Goal: Task Accomplishment & Management: Manage account settings

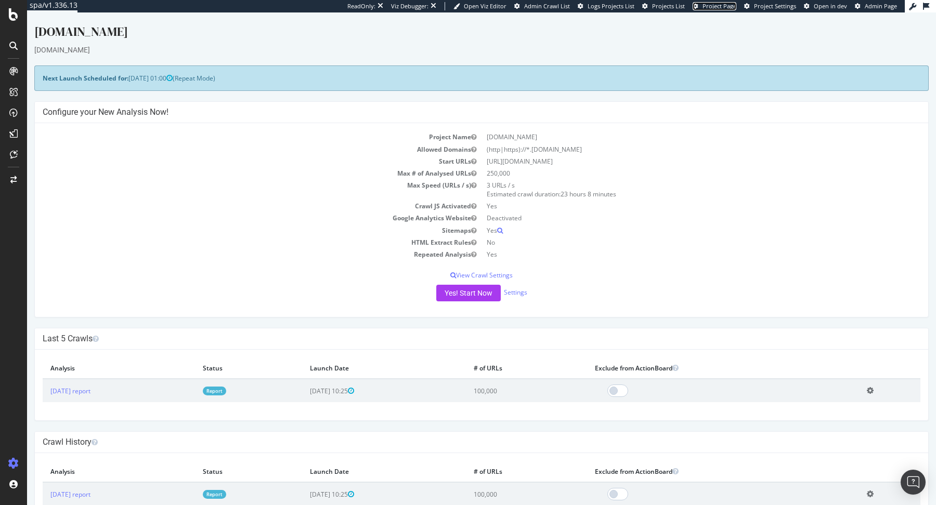
click at [730, 9] on span "Project Page" at bounding box center [719, 6] width 34 height 8
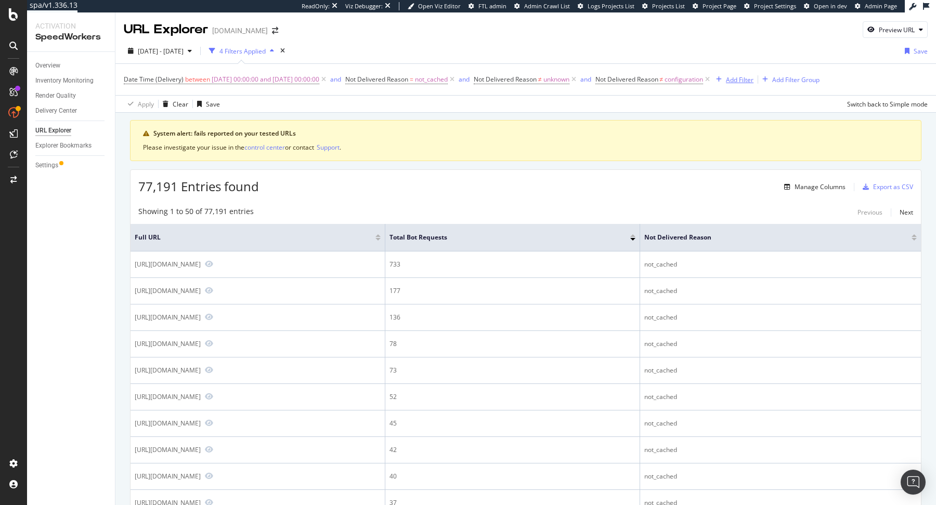
click at [753, 74] on div "Add Filter" at bounding box center [733, 79] width 42 height 11
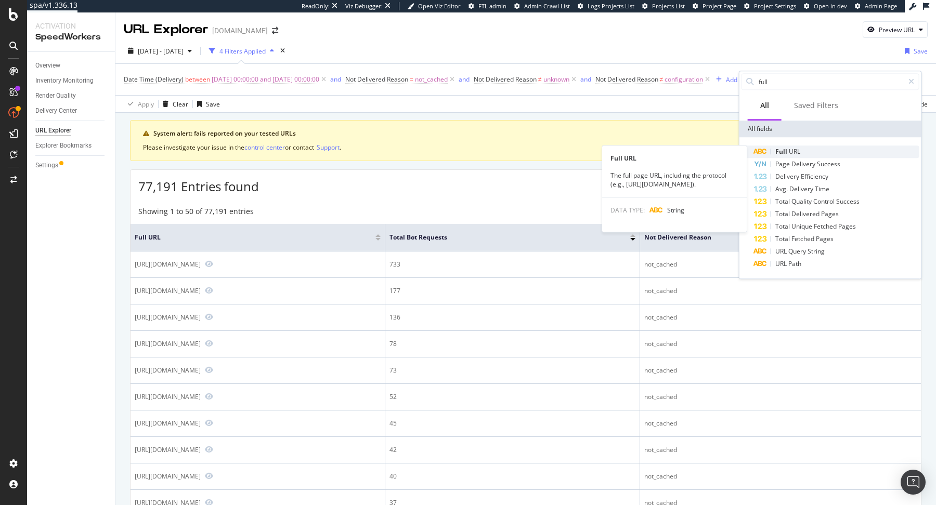
type input "full"
click at [811, 147] on div "Full URL" at bounding box center [836, 152] width 165 height 12
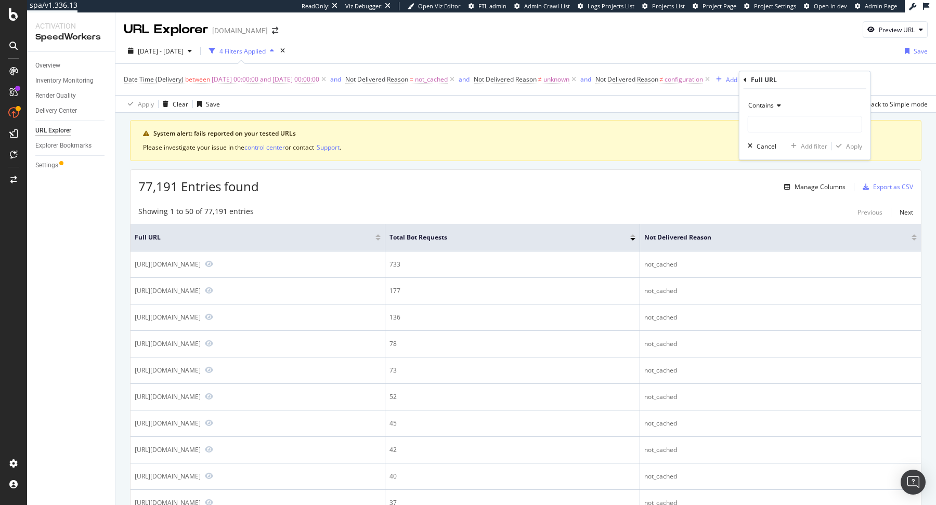
click at [762, 106] on span "Contains" at bounding box center [760, 105] width 25 height 9
click at [778, 225] on span "Doesn't contain" at bounding box center [775, 221] width 45 height 9
click at [781, 128] on input "text" at bounding box center [804, 124] width 113 height 17
type input "/maintenance/"
click at [853, 146] on div "Apply" at bounding box center [854, 146] width 16 height 9
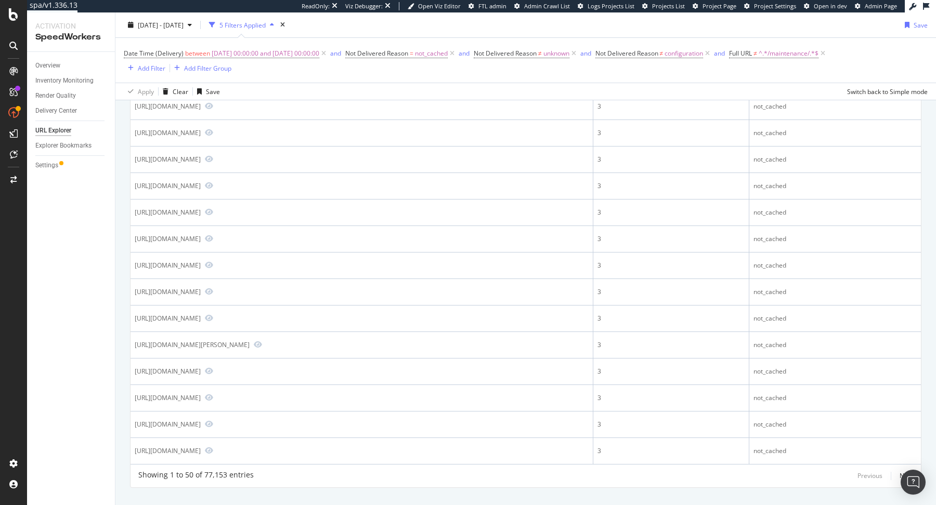
scroll to position [1161, 0]
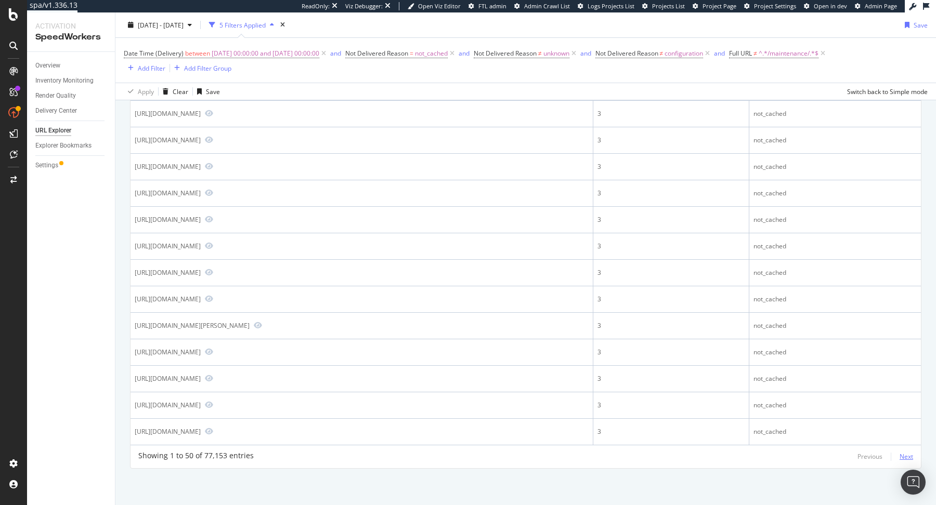
click at [901, 452] on div "Next" at bounding box center [906, 456] width 14 height 11
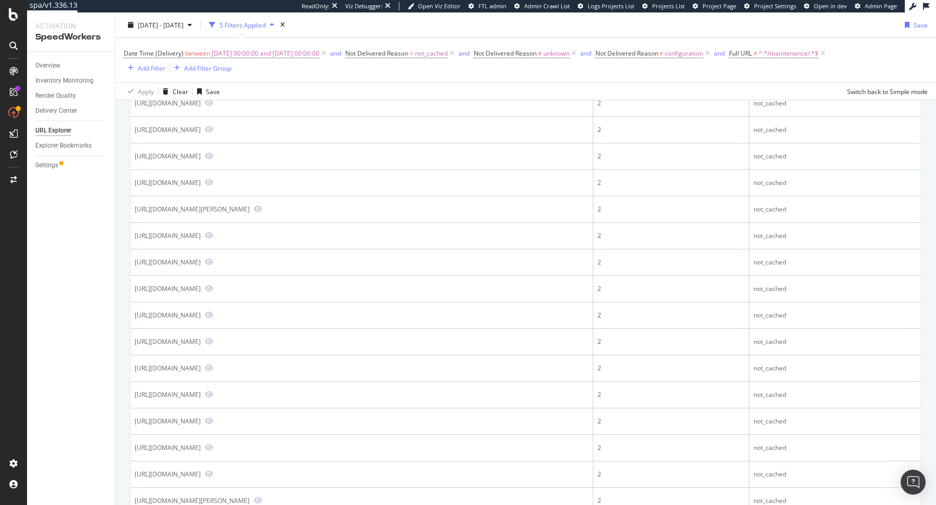
scroll to position [0, 0]
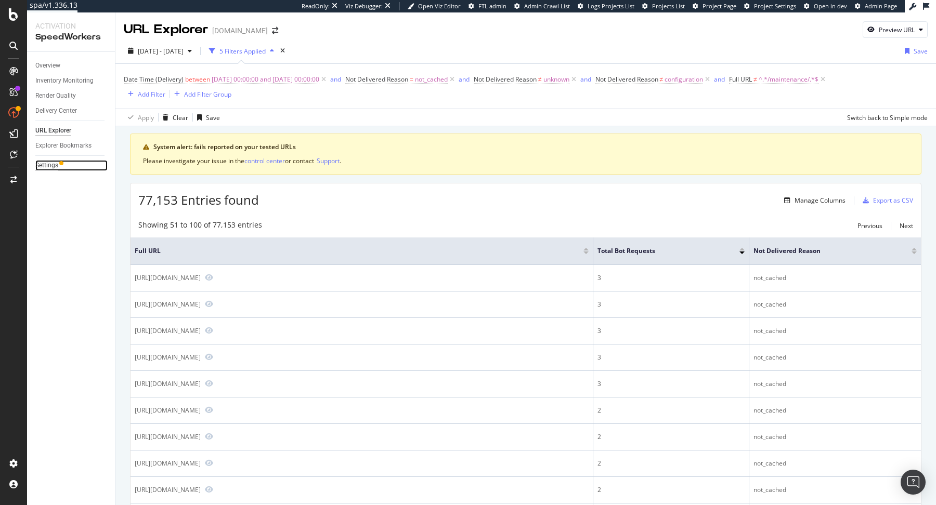
click at [42, 161] on div "Settings" at bounding box center [46, 165] width 23 height 11
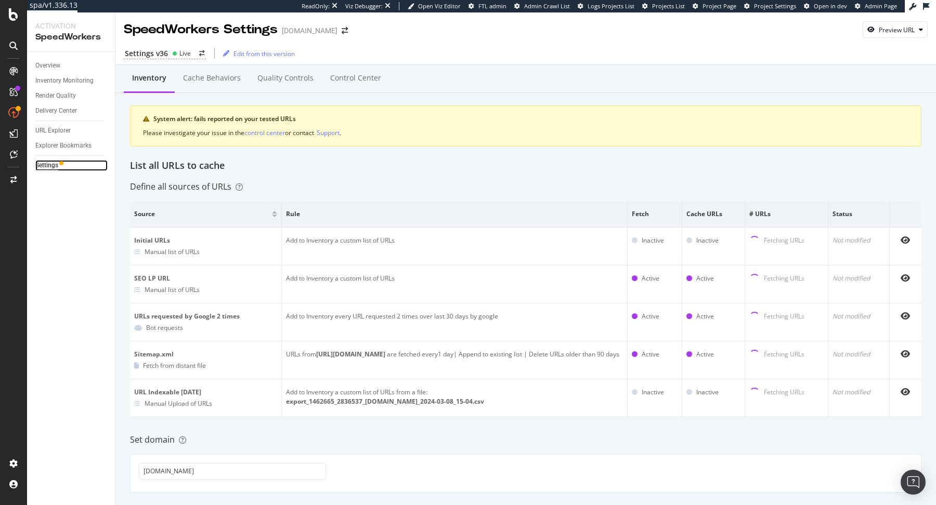
scroll to position [277, 0]
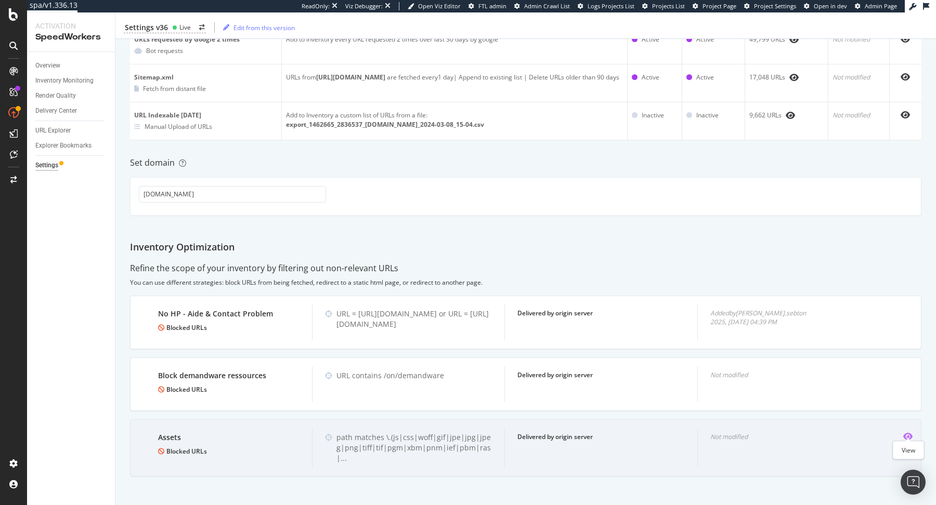
click at [909, 435] on icon "eye" at bounding box center [907, 436] width 9 height 8
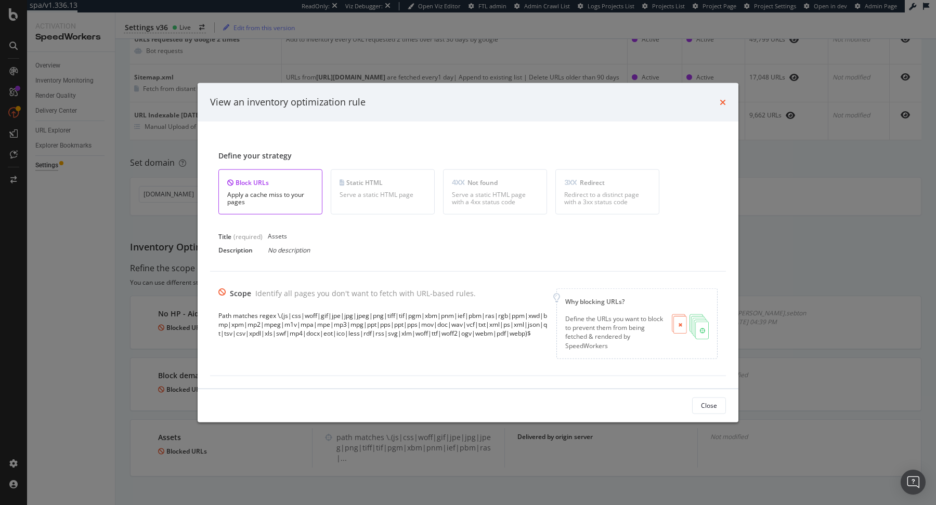
click at [721, 102] on icon "times" at bounding box center [722, 102] width 6 height 8
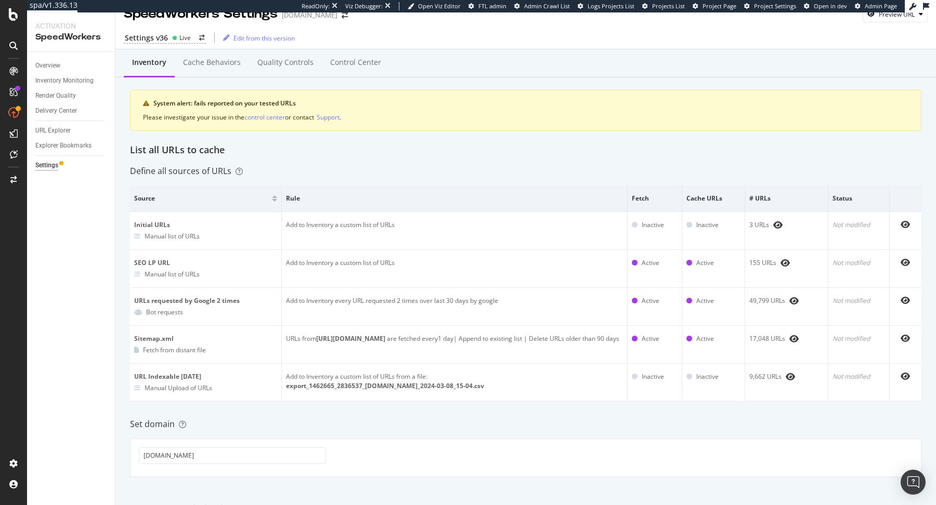
scroll to position [0, 0]
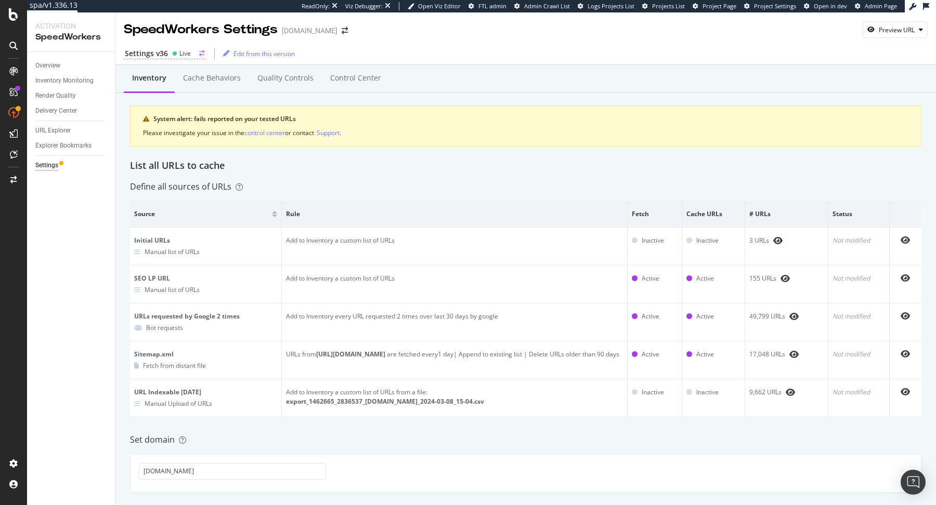
click at [163, 48] on div "Settings v36" at bounding box center [146, 53] width 43 height 10
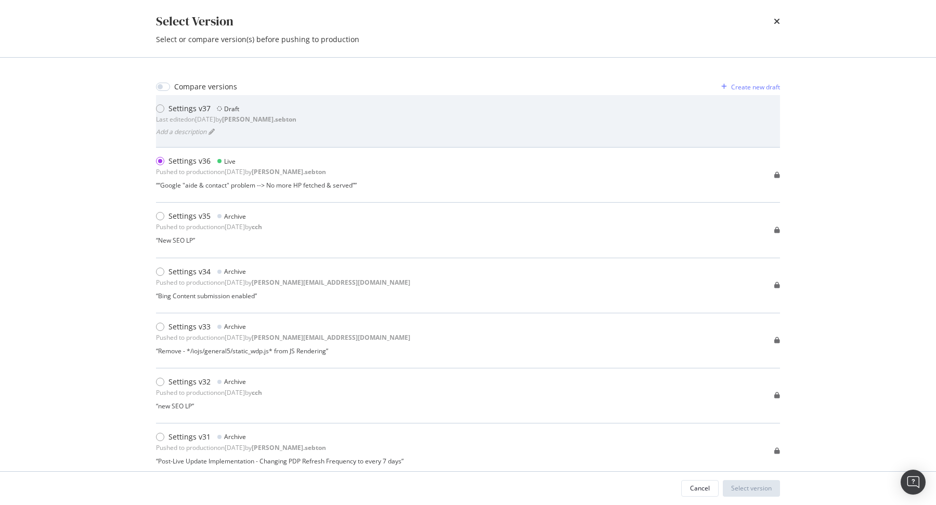
click at [192, 114] on div "Settings v37 Draft Last edited on 2025 Jul 10th by anne.sebton" at bounding box center [226, 113] width 140 height 21
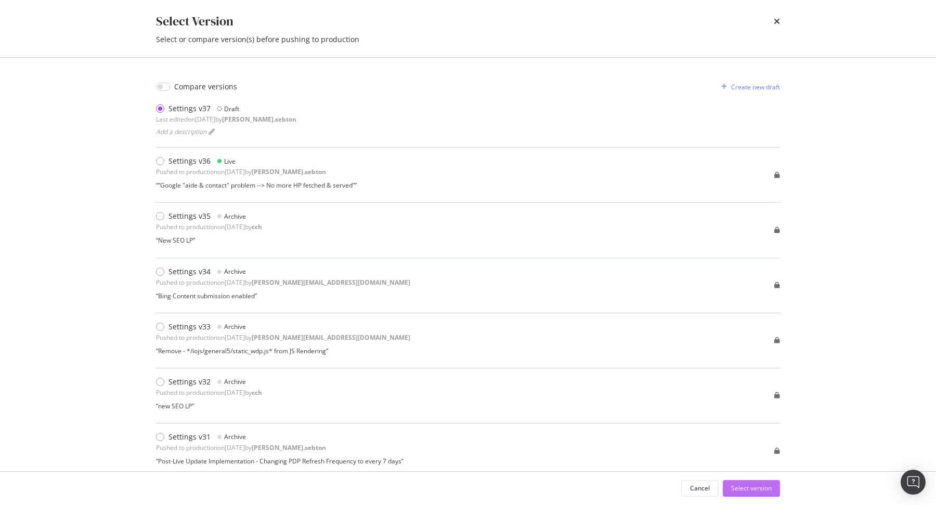
click at [738, 487] on div "Select version" at bounding box center [751, 488] width 41 height 9
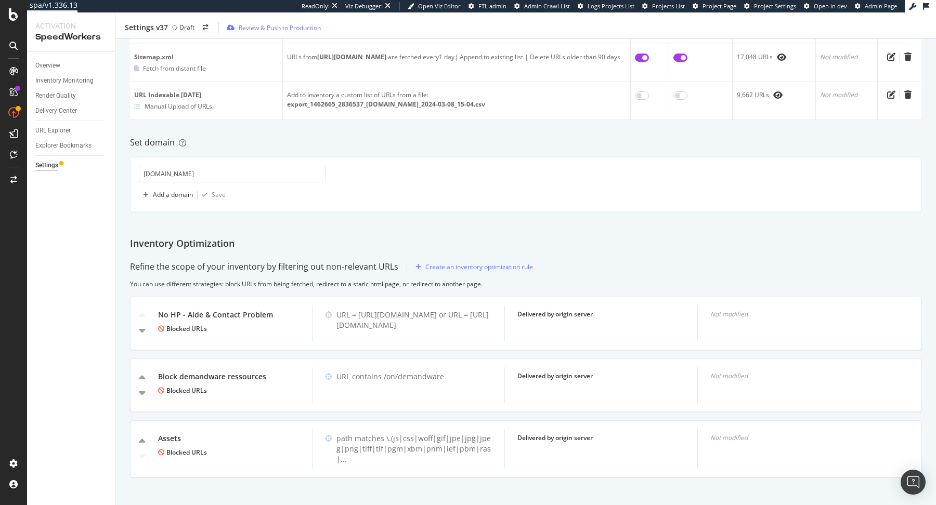
scroll to position [303, 0]
click at [469, 262] on div "Create an inventory optimization rule" at bounding box center [479, 265] width 108 height 9
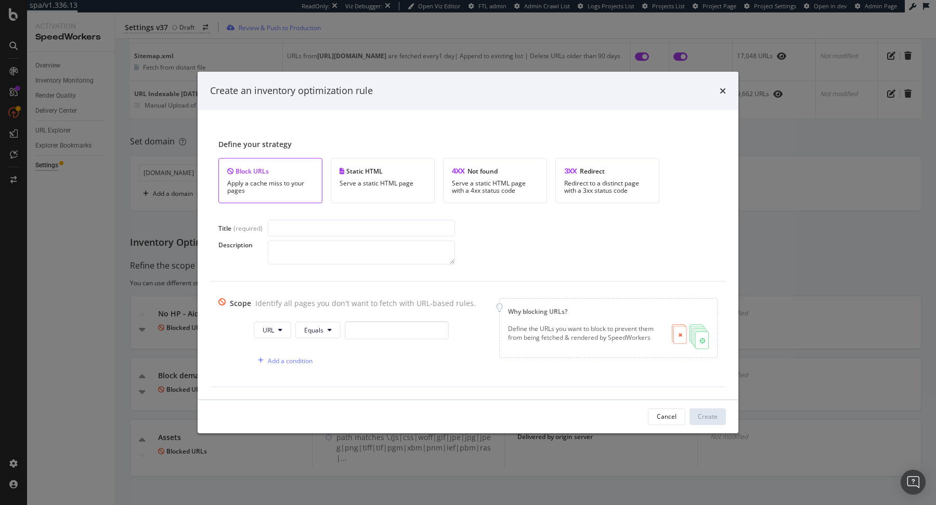
click at [379, 232] on input "modal" at bounding box center [361, 228] width 187 height 17
click at [304, 222] on input "modal" at bounding box center [361, 228] width 187 height 17
type input "Blocked SFCC Parameters"
click at [270, 333] on span "URL" at bounding box center [267, 330] width 11 height 9
click at [281, 429] on span "Query String" at bounding box center [277, 427] width 36 height 9
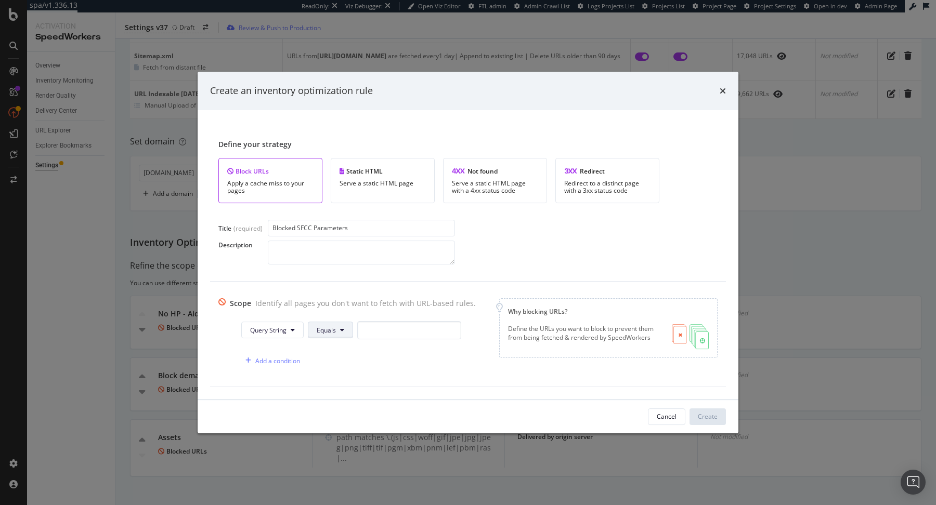
click at [323, 325] on button "Equals" at bounding box center [330, 330] width 45 height 17
click at [352, 197] on span "Contains" at bounding box center [342, 193] width 61 height 9
click at [326, 327] on span "Contains" at bounding box center [325, 330] width 25 height 9
click at [348, 208] on span "Matches Regex" at bounding box center [339, 212] width 61 height 9
click at [394, 330] on input "modal" at bounding box center [422, 330] width 104 height 18
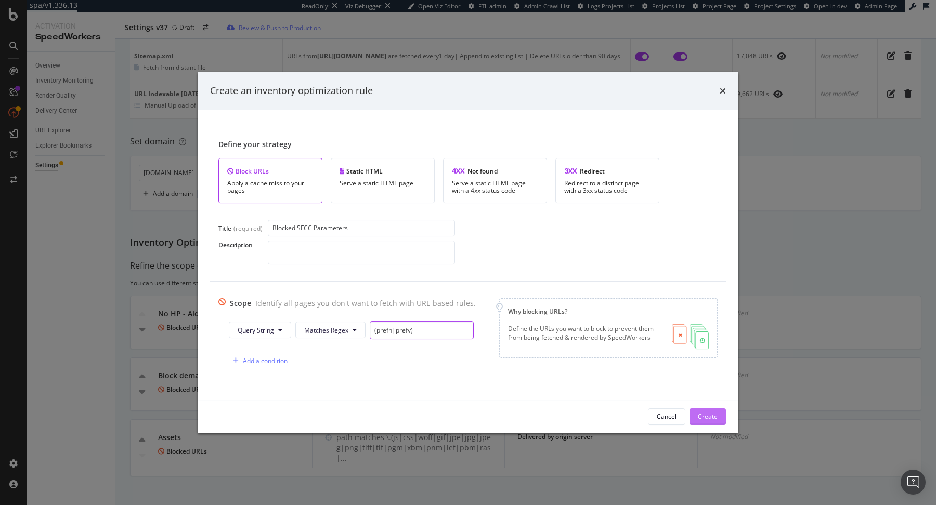
type input "(prefn|prefv)"
click at [707, 418] on div "Create" at bounding box center [707, 416] width 20 height 9
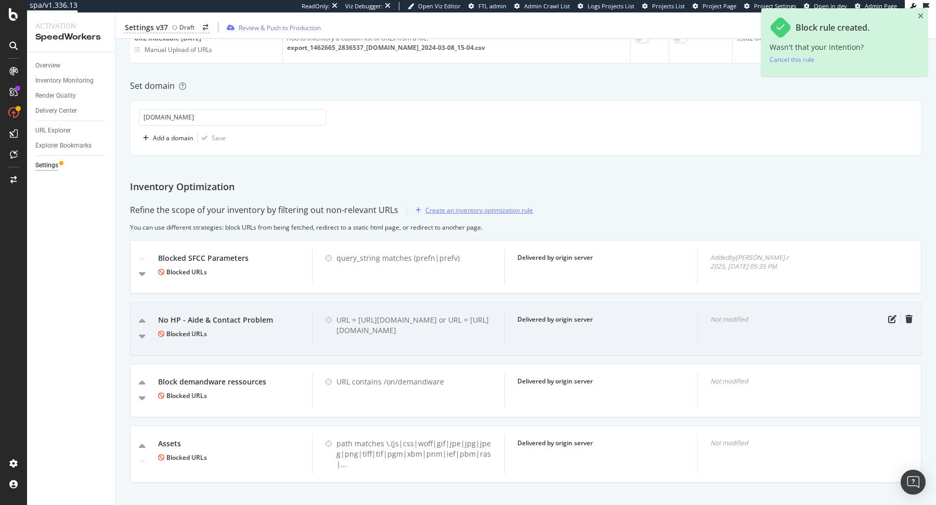
scroll to position [365, 0]
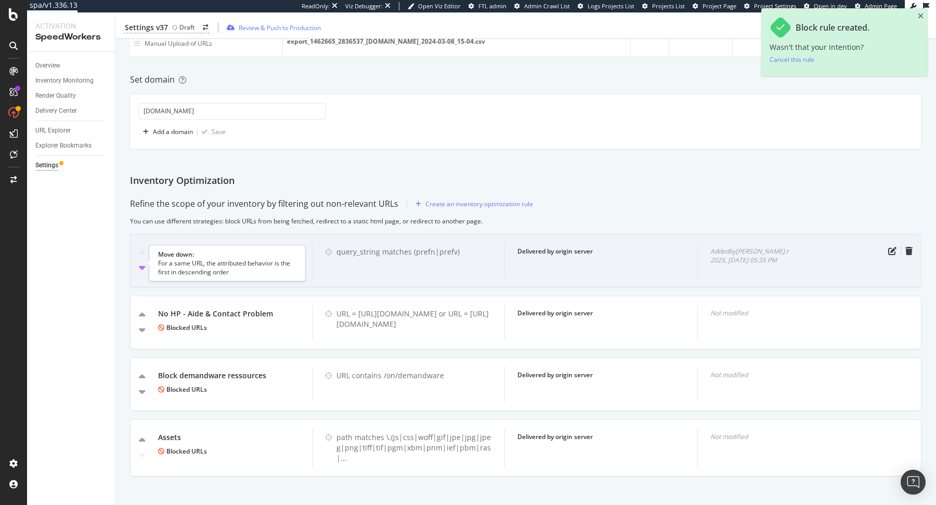
click at [143, 268] on icon "caret-down" at bounding box center [142, 267] width 7 height 10
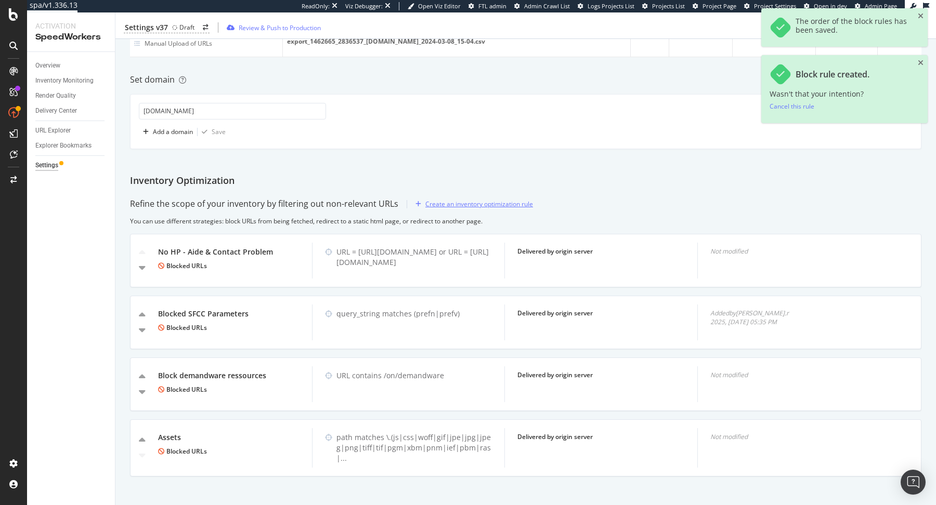
click at [444, 203] on div "Create an inventory optimization rule" at bounding box center [479, 204] width 108 height 9
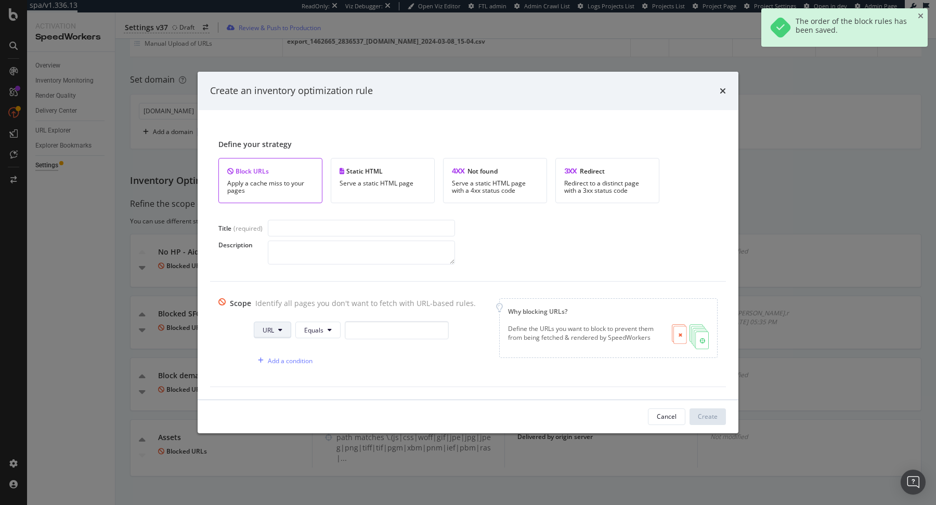
click at [278, 331] on icon "modal" at bounding box center [280, 330] width 4 height 6
click at [281, 403] on span "Path" at bounding box center [277, 407] width 36 height 9
click at [314, 324] on button "Equals" at bounding box center [318, 330] width 45 height 17
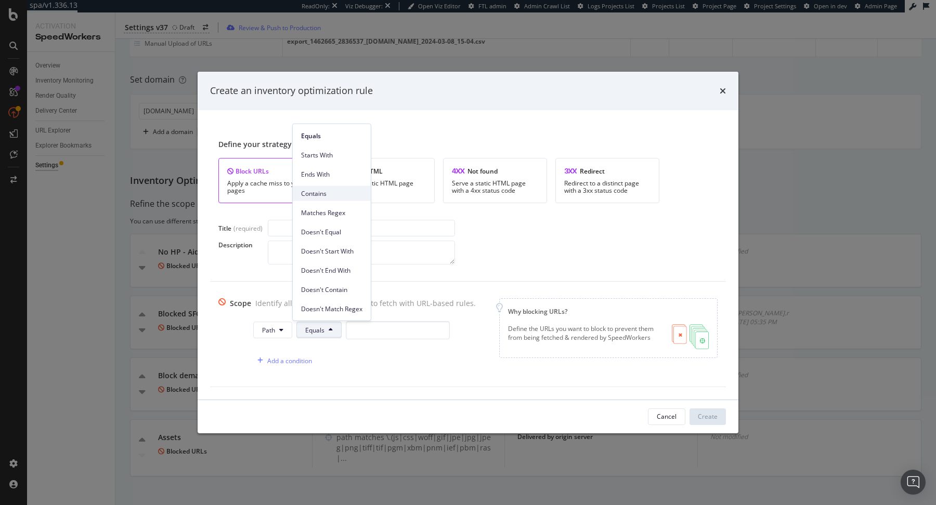
click at [325, 190] on span "Contains" at bounding box center [331, 193] width 61 height 9
click at [308, 322] on button "Contains" at bounding box center [318, 330] width 51 height 17
click at [327, 158] on span "Starts With" at bounding box center [328, 154] width 61 height 9
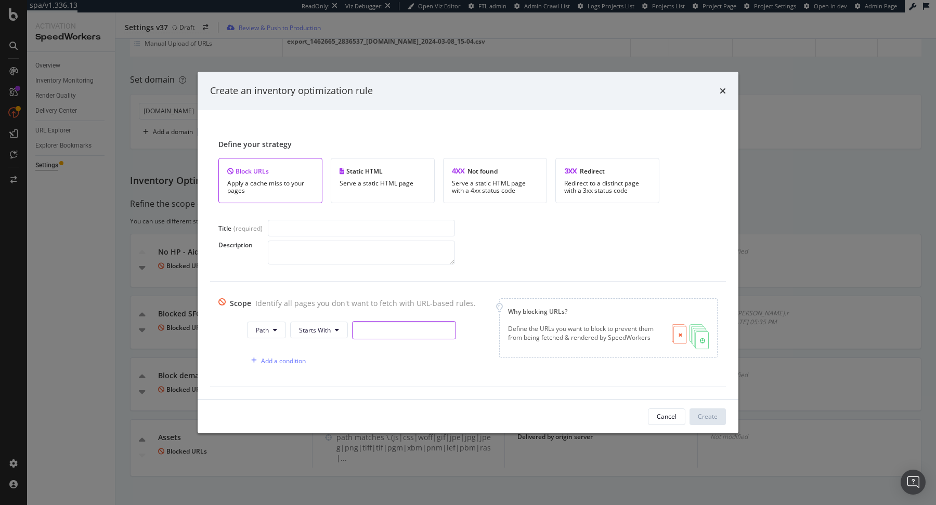
click at [366, 332] on input "modal" at bounding box center [404, 330] width 104 height 18
paste input "/www/webmaster/maintenance/"
type input "/www/webmaster/maintenance/"
click at [344, 222] on input "modal" at bounding box center [361, 228] width 187 height 17
type input "Maintenance URLs"
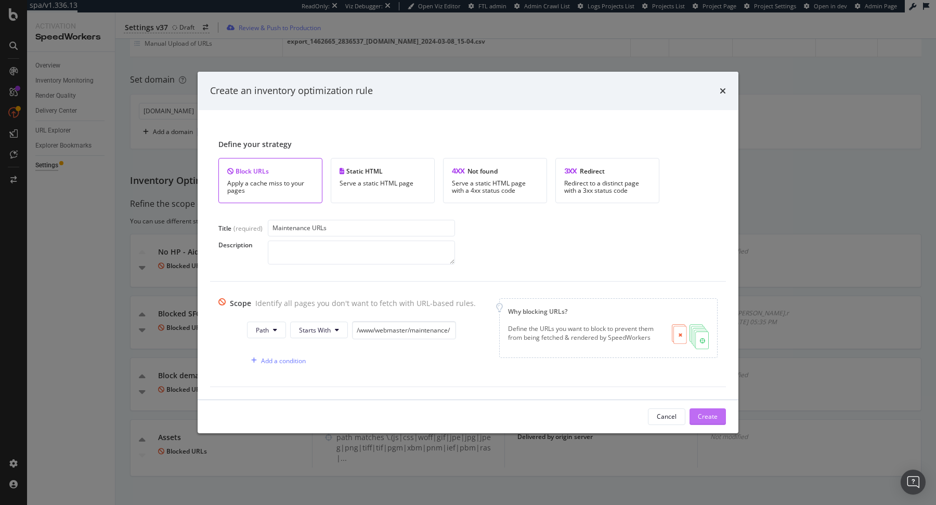
click at [712, 414] on div "Create" at bounding box center [707, 416] width 20 height 9
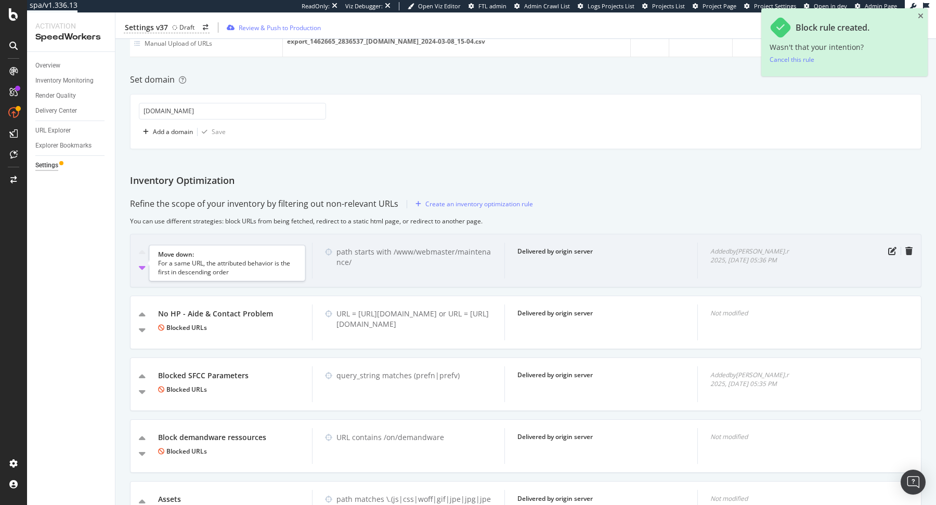
click at [139, 265] on icon "caret-down" at bounding box center [142, 267] width 7 height 10
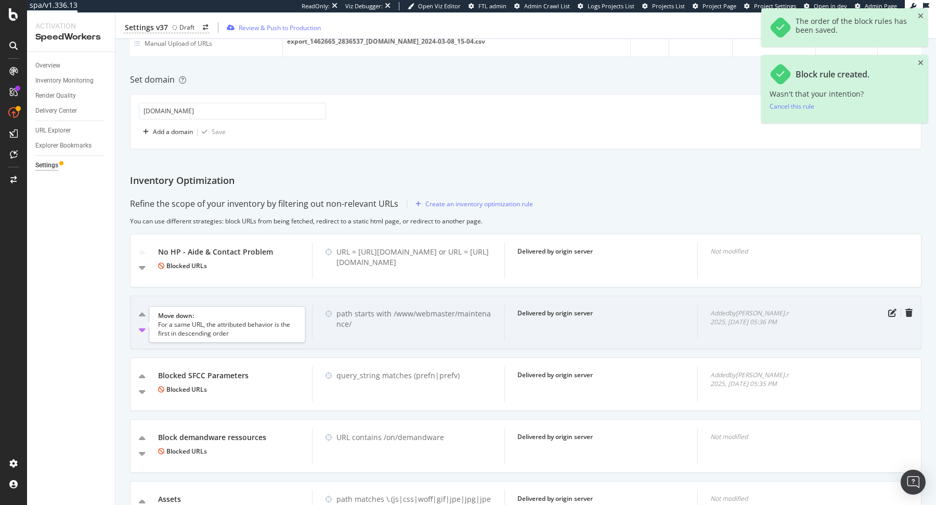
click at [142, 327] on icon "caret-down" at bounding box center [142, 330] width 7 height 10
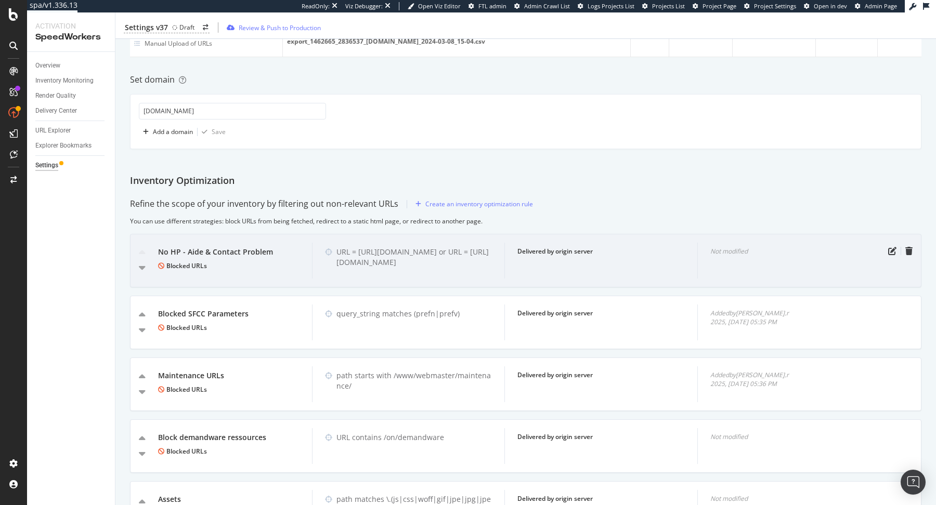
scroll to position [426, 0]
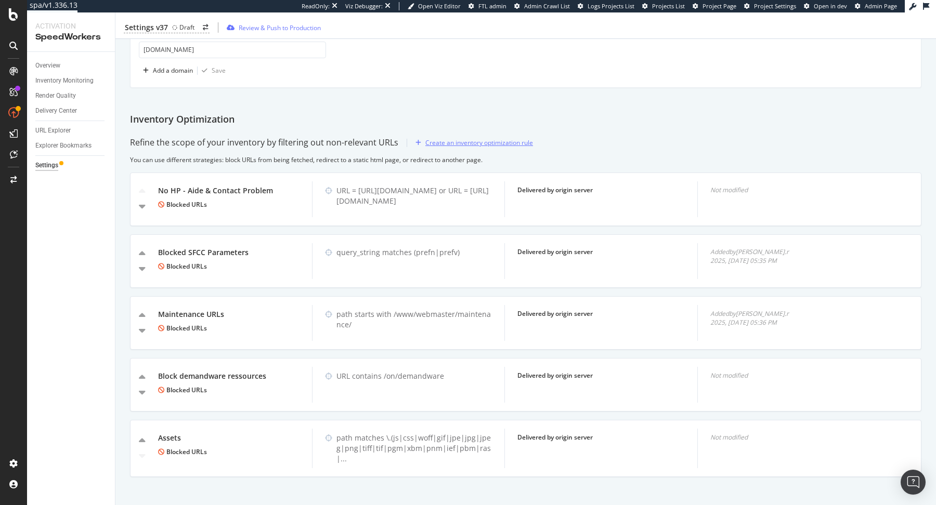
click at [524, 138] on div "Create an inventory optimization rule" at bounding box center [479, 142] width 108 height 9
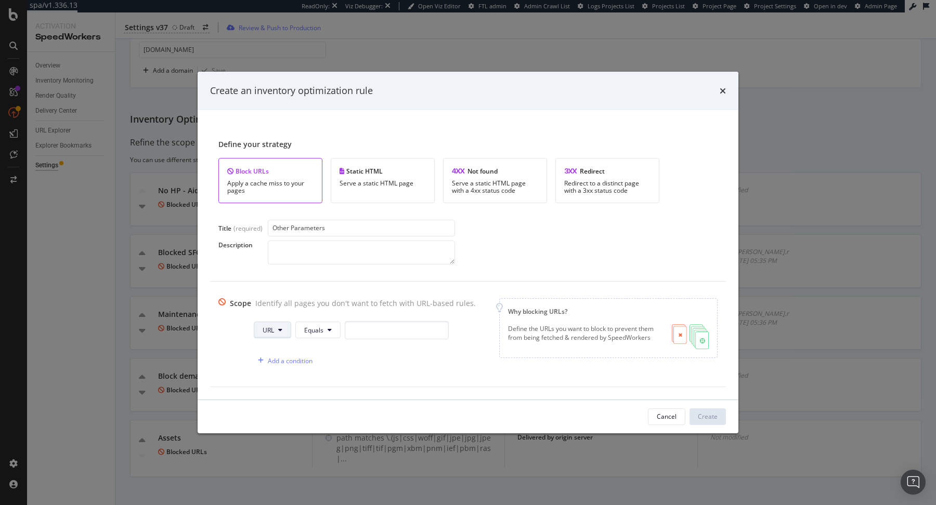
type input "Other Parameters"
click at [272, 331] on button "URL" at bounding box center [272, 330] width 37 height 17
click at [278, 426] on span "Query String" at bounding box center [277, 427] width 36 height 9
click at [327, 334] on span "Equals" at bounding box center [326, 330] width 19 height 9
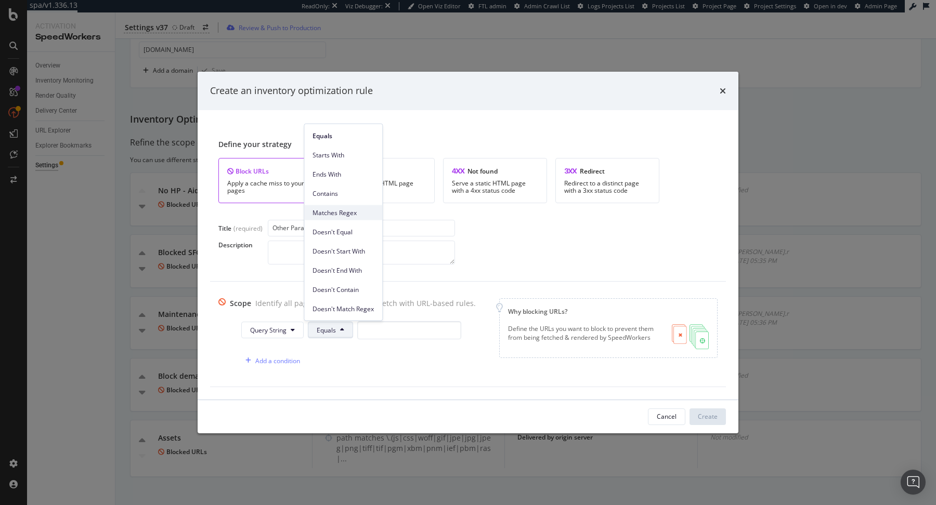
click at [366, 216] on span "Matches Regex" at bounding box center [342, 212] width 61 height 9
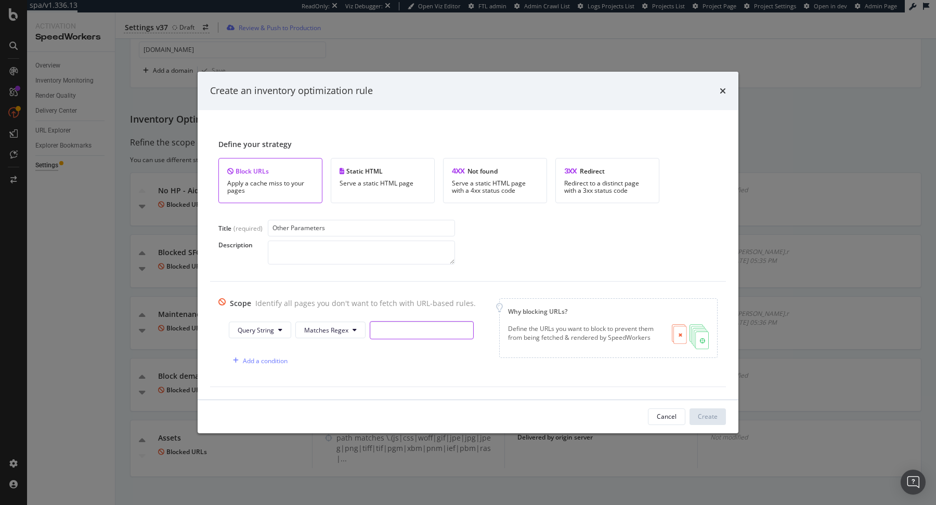
click at [381, 331] on input "modal" at bounding box center [422, 330] width 104 height 18
type input "(scgid)"
click at [320, 330] on span "Matches Regex" at bounding box center [326, 330] width 44 height 9
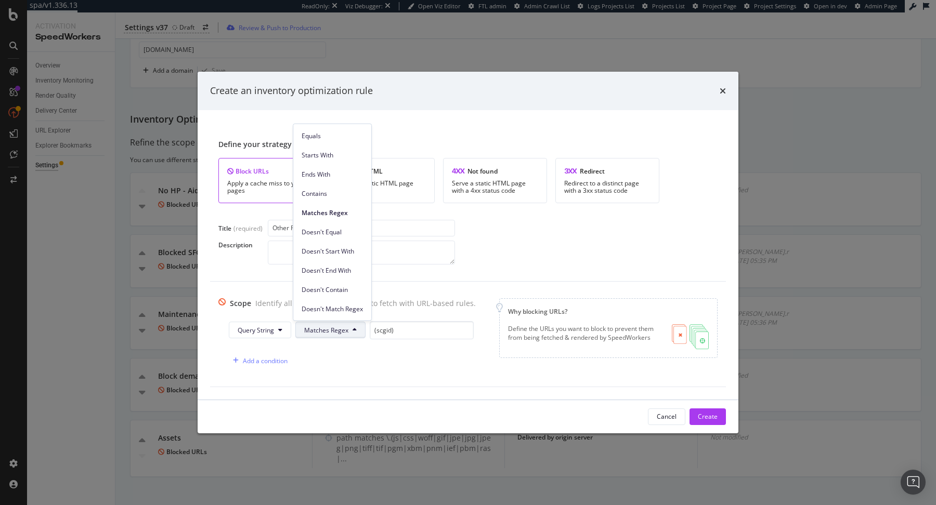
click at [320, 330] on span "Matches Regex" at bounding box center [326, 330] width 44 height 9
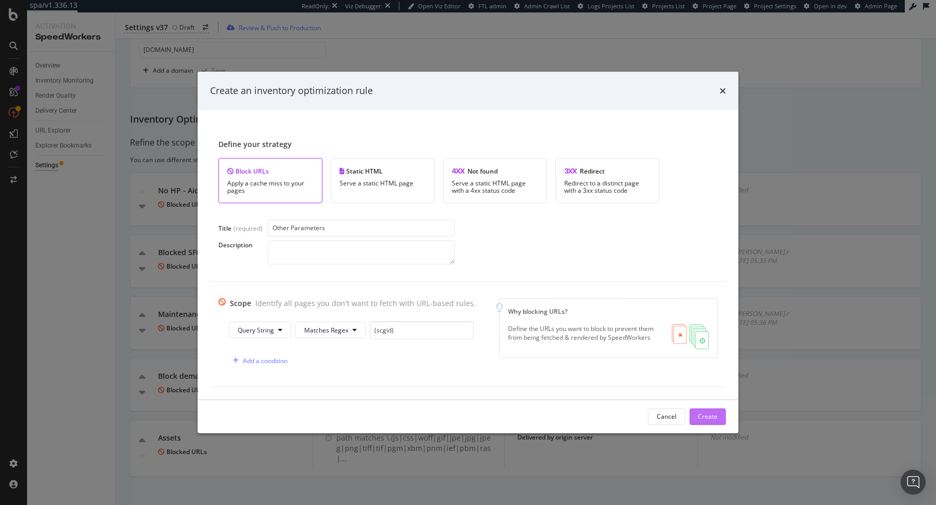
click at [715, 420] on div "Create" at bounding box center [707, 416] width 20 height 9
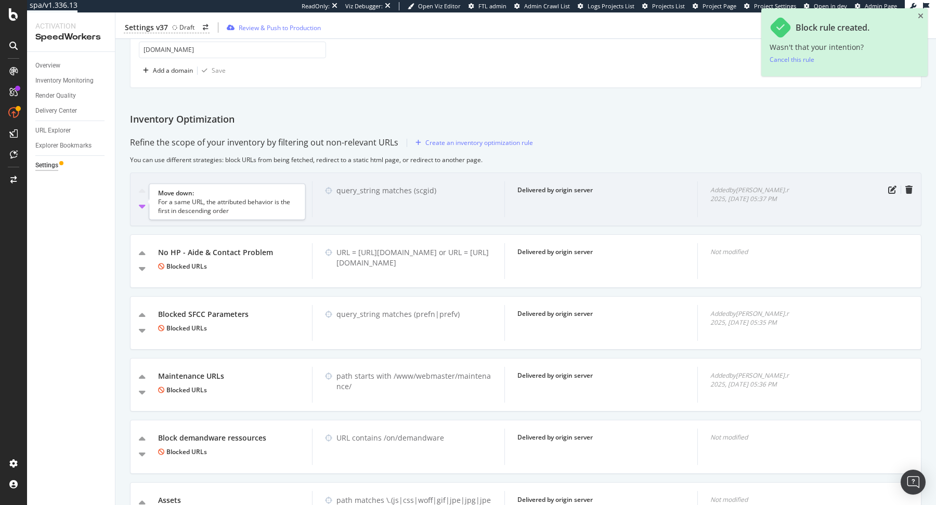
click at [140, 204] on icon "caret-down" at bounding box center [142, 206] width 7 height 10
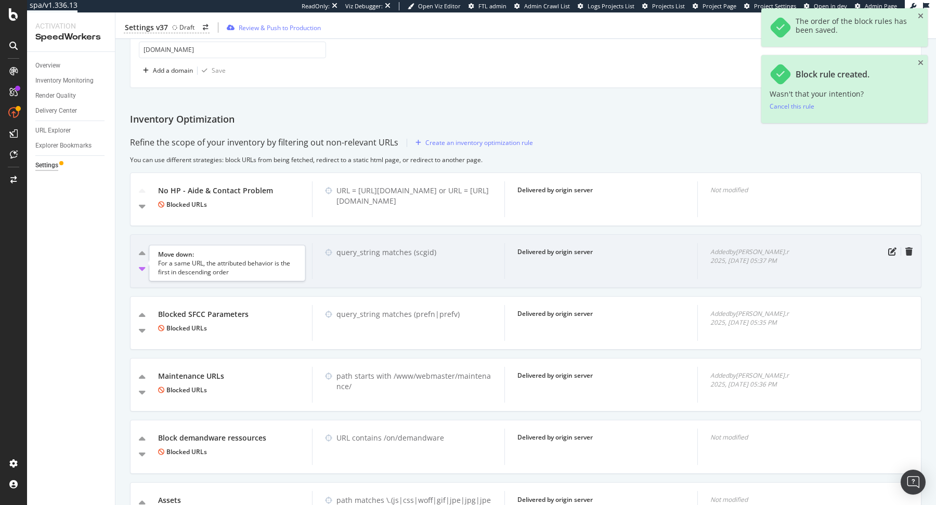
click at [140, 267] on icon "caret-down" at bounding box center [142, 269] width 7 height 10
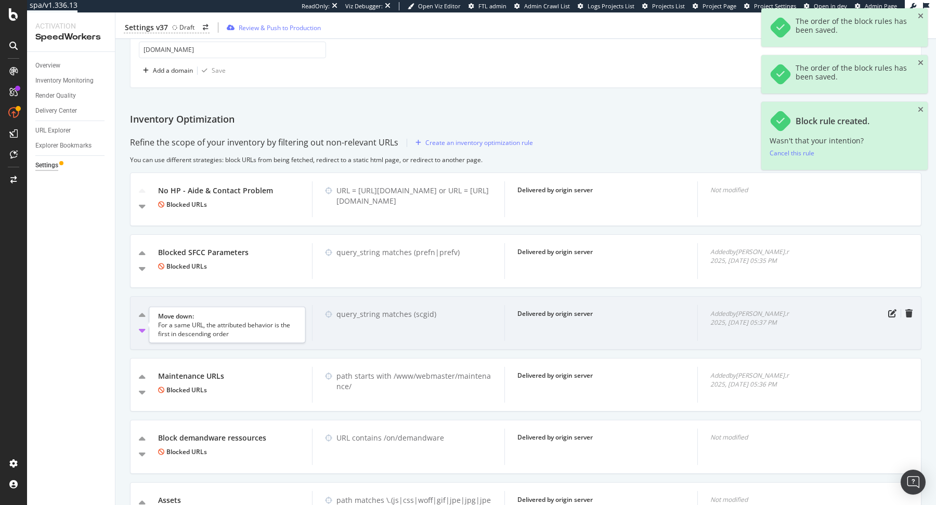
click at [144, 328] on icon "caret-down" at bounding box center [142, 330] width 7 height 10
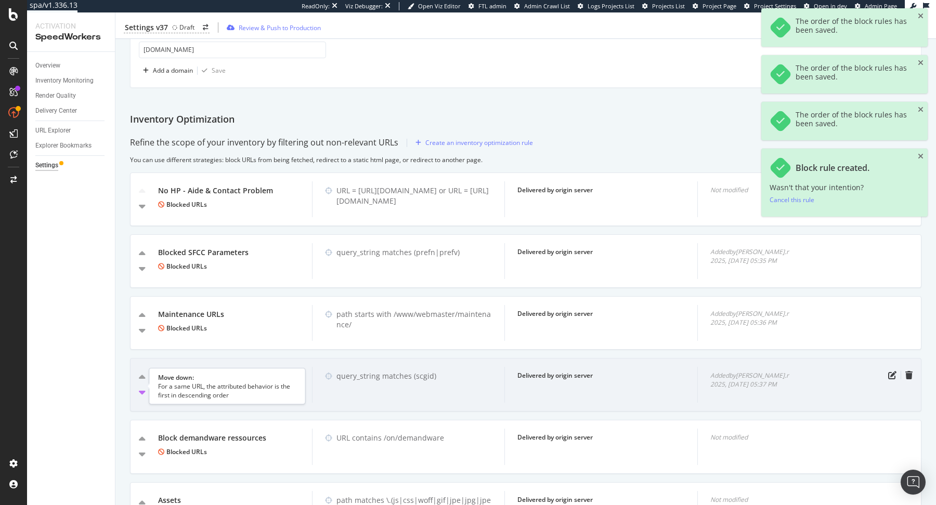
click at [142, 390] on icon "caret-down" at bounding box center [142, 392] width 7 height 10
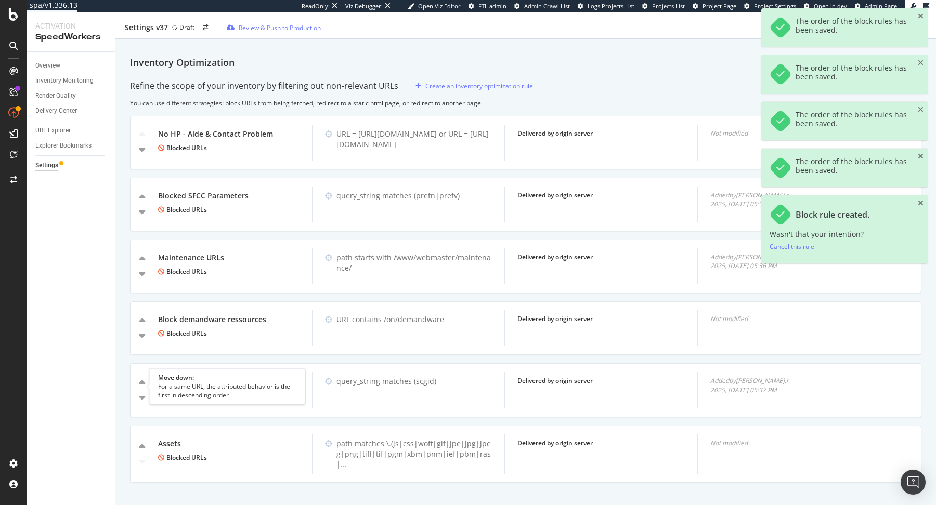
scroll to position [488, 0]
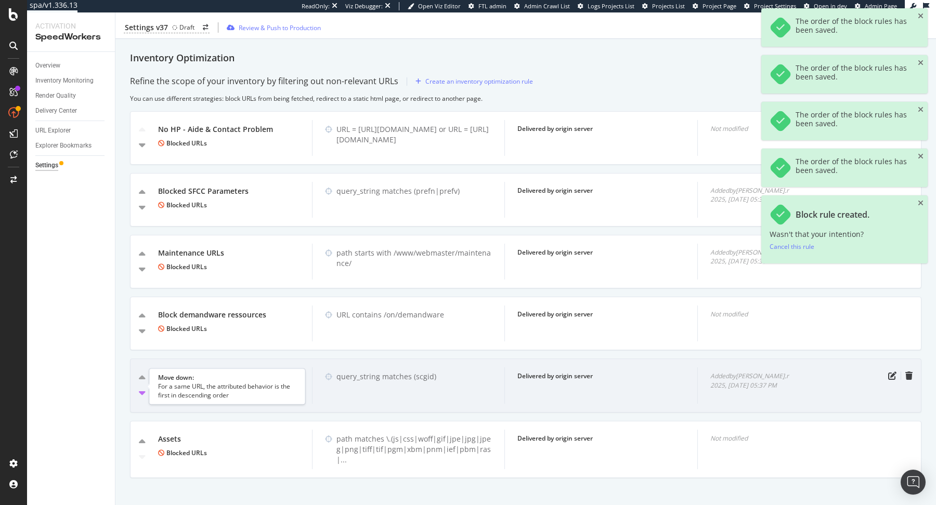
click at [142, 390] on icon "caret-down" at bounding box center [142, 393] width 7 height 10
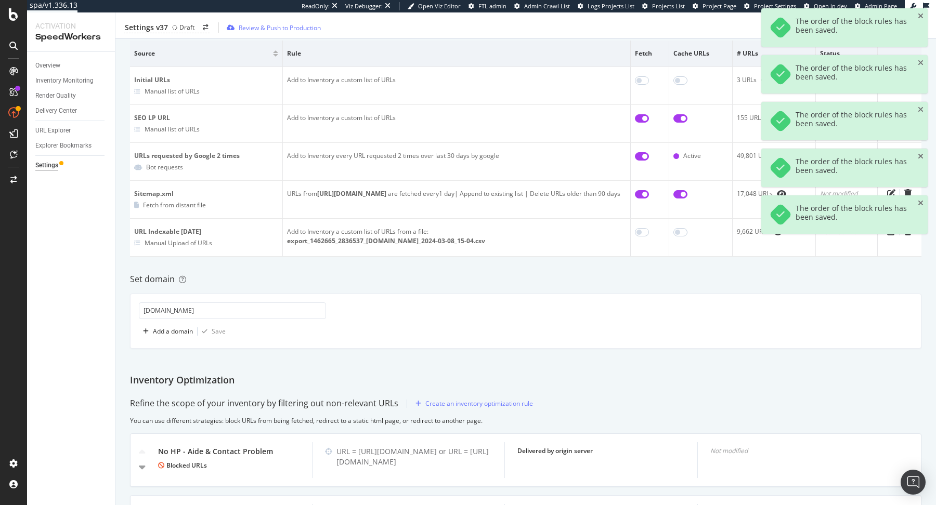
scroll to position [0, 0]
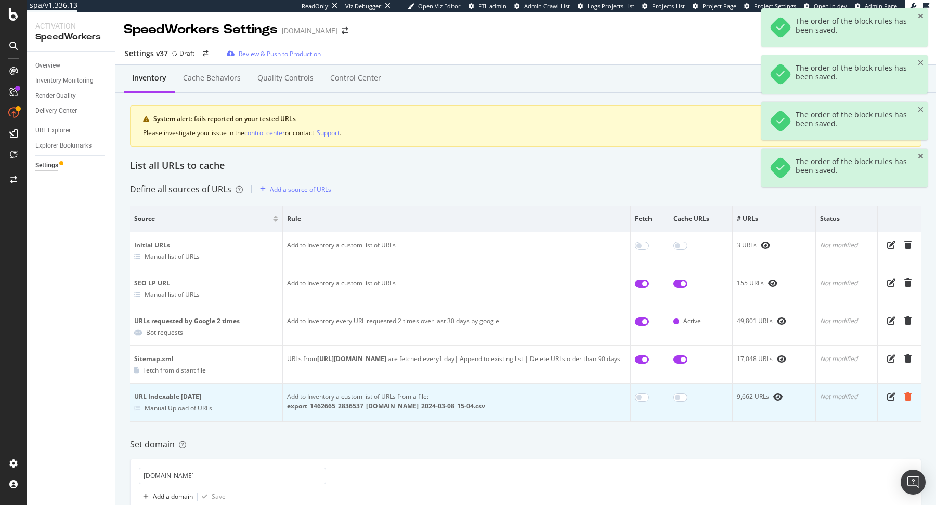
click at [908, 394] on icon "trash" at bounding box center [907, 396] width 7 height 8
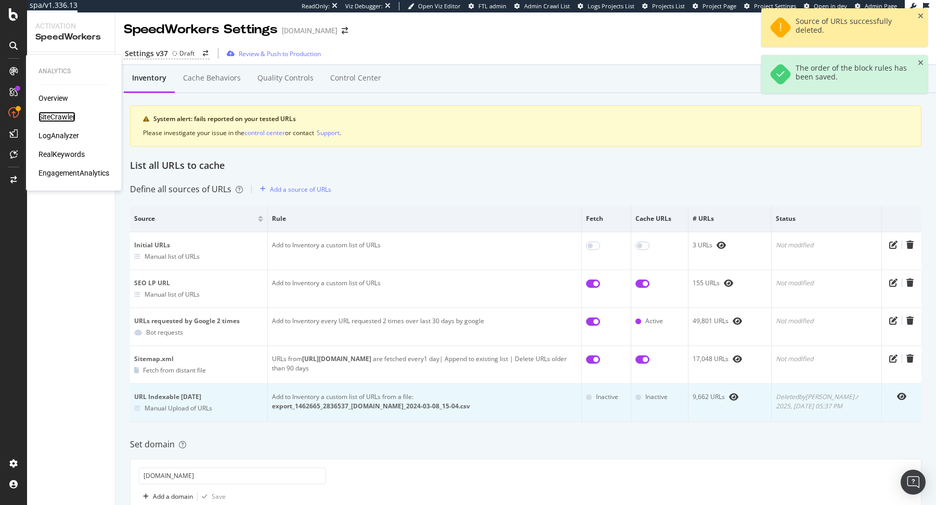
click at [64, 116] on div "SiteCrawler" at bounding box center [56, 117] width 37 height 10
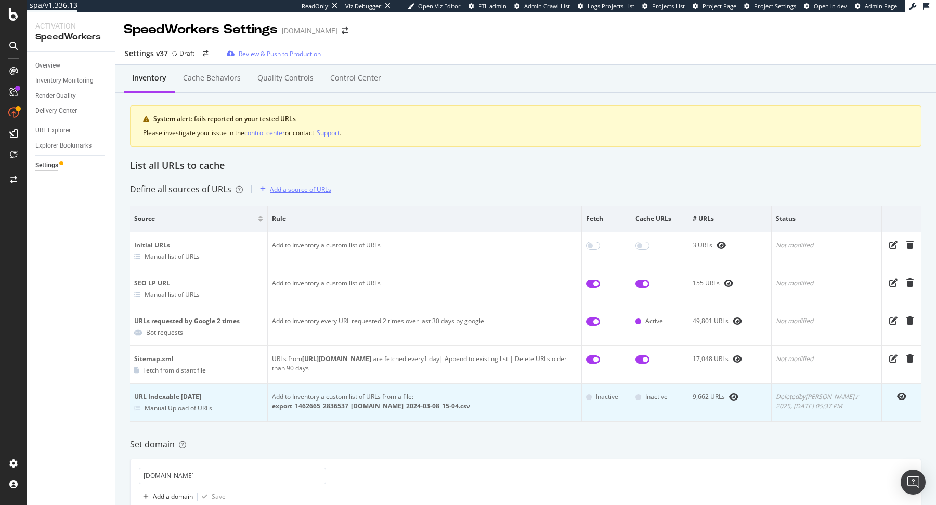
click at [291, 194] on div "Add a source of URLs" at bounding box center [293, 189] width 75 height 16
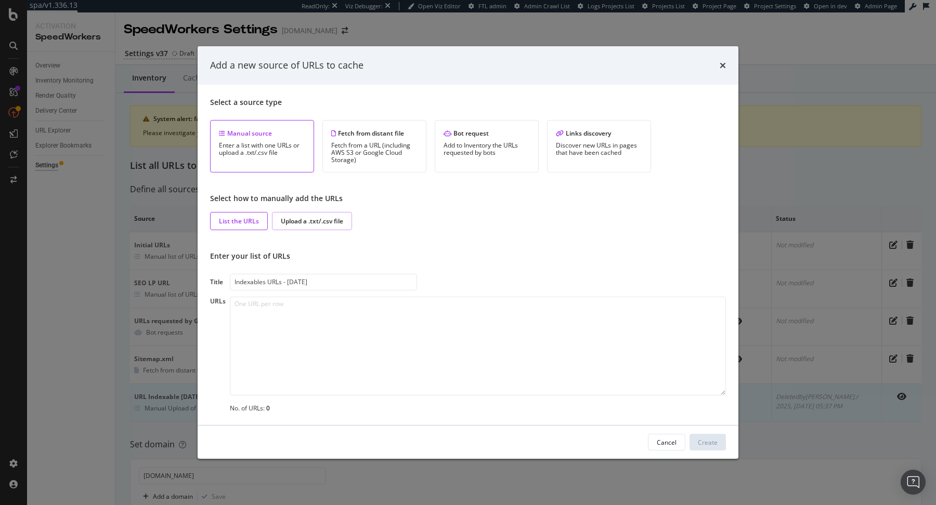
type input "Indexables URLs - 19/08/2025"
click at [321, 226] on div "Upload a .txt/.csv file" at bounding box center [312, 221] width 80 height 18
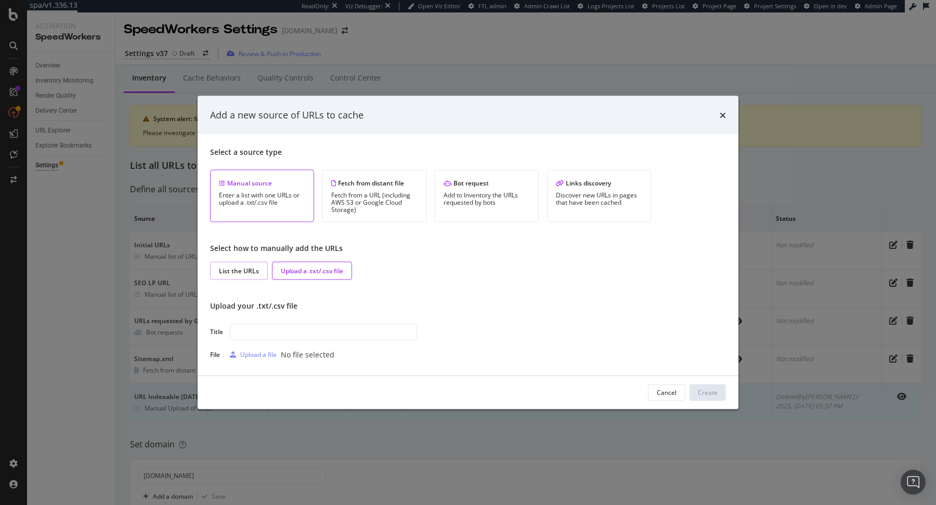
click at [245, 265] on div "List the URLs" at bounding box center [239, 270] width 58 height 18
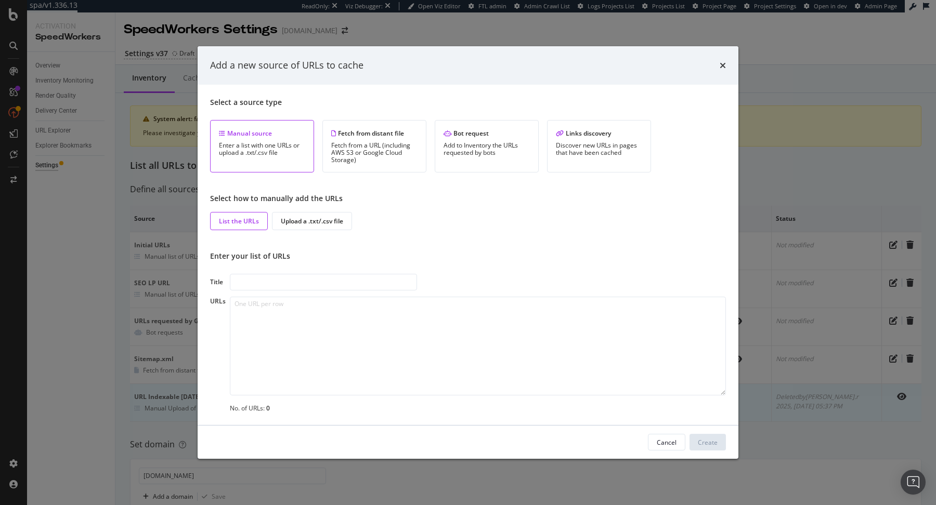
click at [310, 230] on div "Select a source type Manual source Enter a list with one URLs or upload a .txt/…" at bounding box center [468, 254] width 516 height 315
click at [310, 224] on div "Upload a .txt/.csv file" at bounding box center [312, 221] width 62 height 9
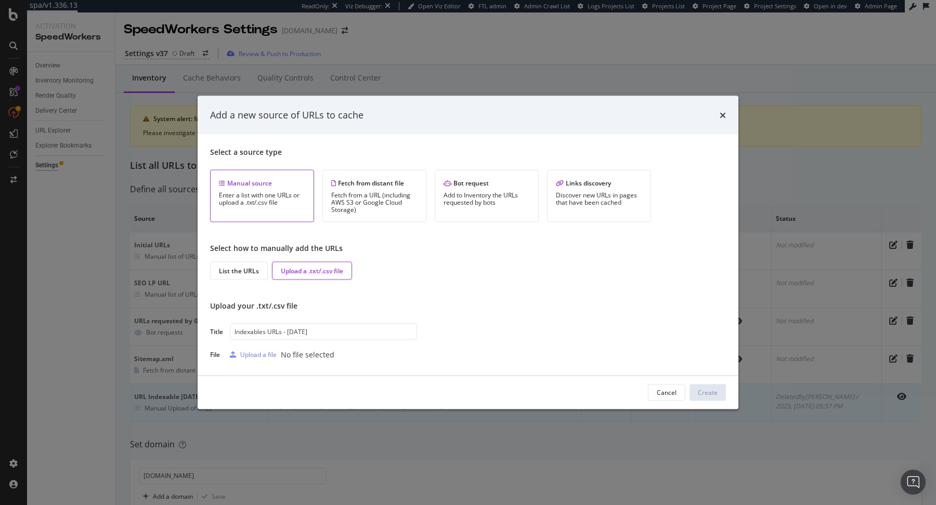
type input "Indexables URLs - 19/08/2025"
click at [268, 353] on div "Upload a file" at bounding box center [258, 354] width 36 height 9
click at [718, 390] on button "Create" at bounding box center [707, 392] width 36 height 17
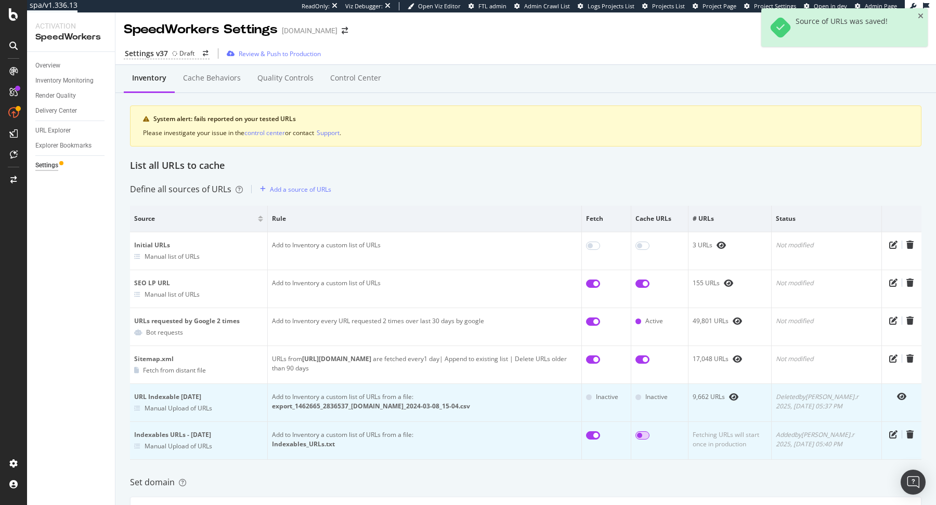
click at [648, 431] on input "checkbox" at bounding box center [642, 435] width 14 height 8
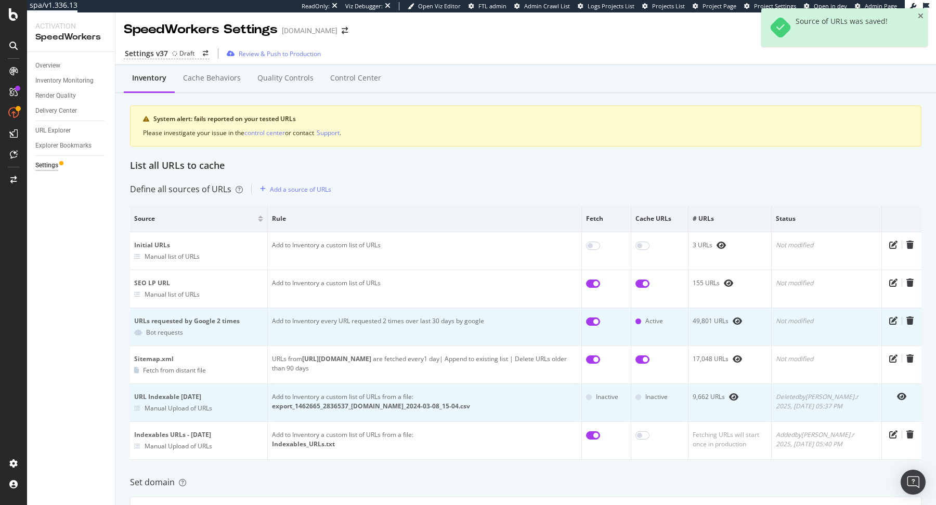
checkbox input "true"
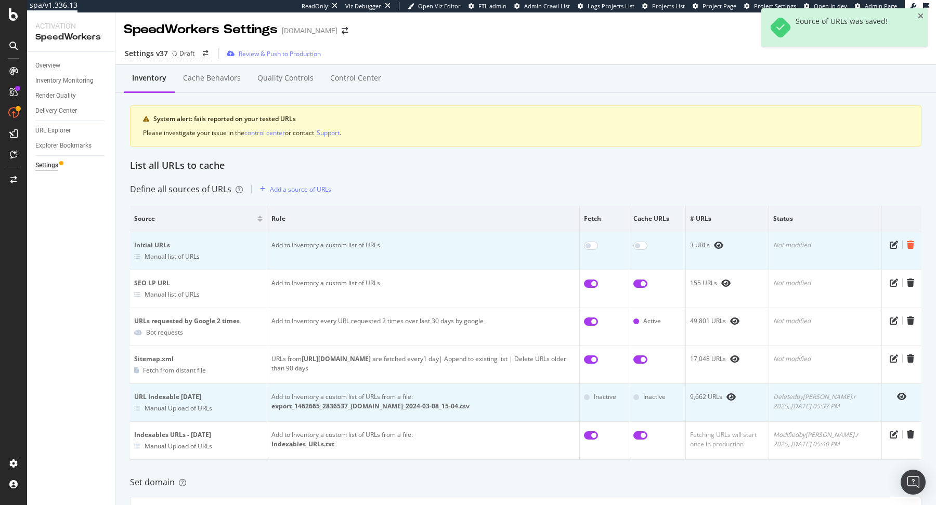
click at [911, 246] on icon "trash" at bounding box center [909, 245] width 7 height 8
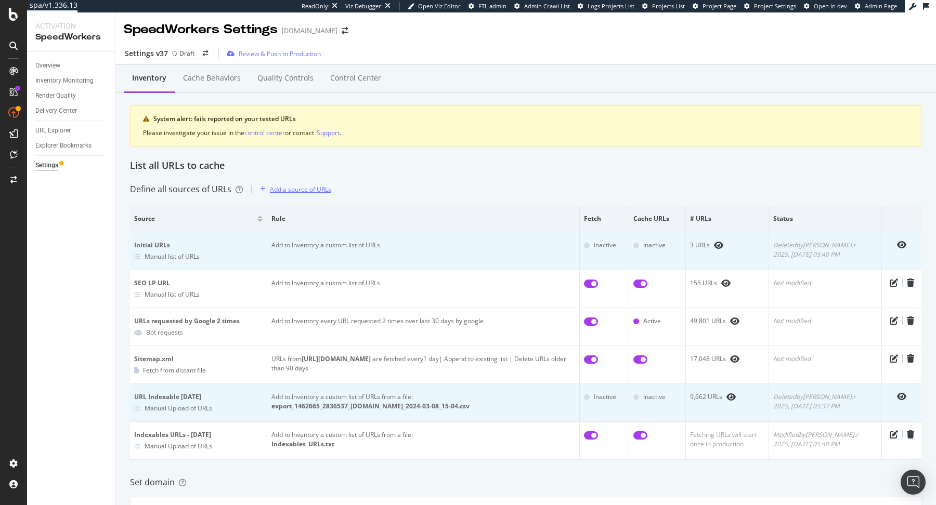
click at [284, 183] on div "Add a source of URLs" at bounding box center [293, 189] width 75 height 16
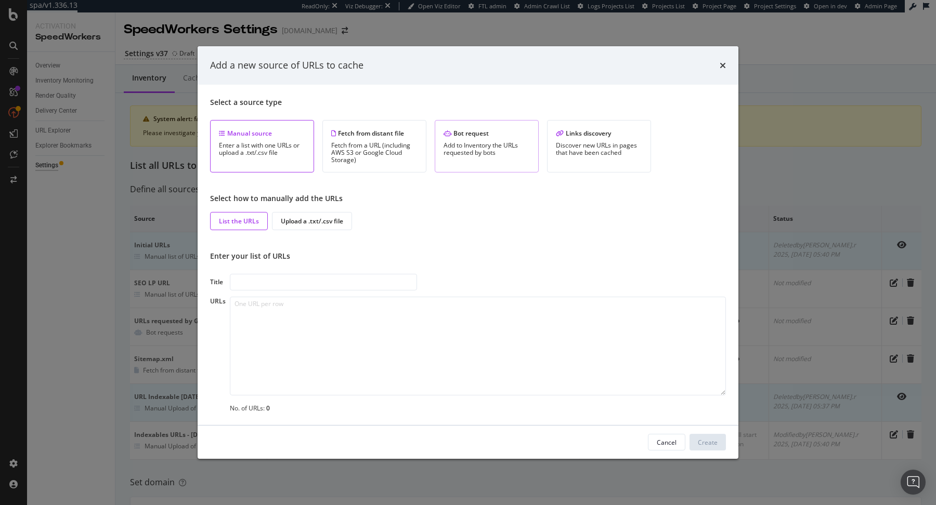
click at [470, 148] on div "Add to Inventory the URLs requested by bots" at bounding box center [486, 149] width 86 height 15
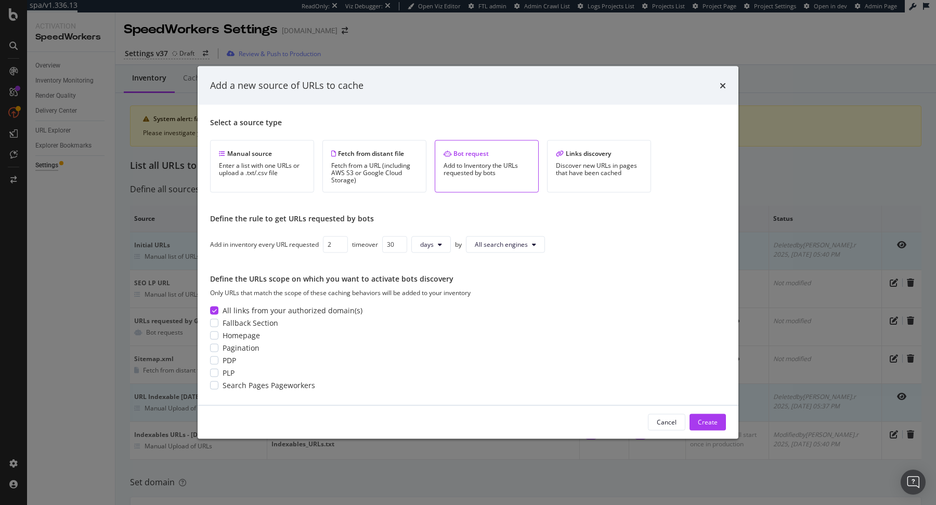
type input "3"
click at [436, 250] on button "days" at bounding box center [433, 244] width 39 height 17
click at [439, 301] on span "months" at bounding box center [437, 303] width 22 height 9
click at [399, 247] on input "30" at bounding box center [397, 244] width 25 height 17
type input "1"
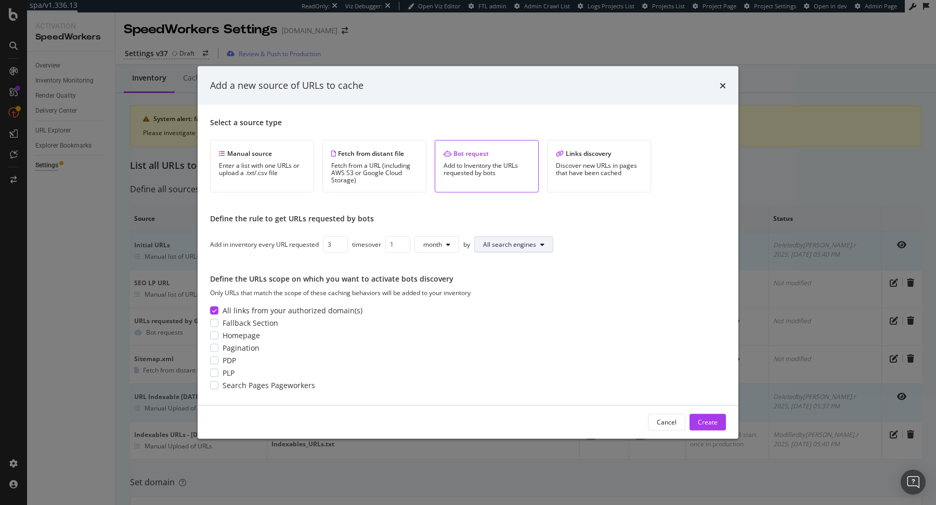
click at [542, 243] on icon "modal" at bounding box center [542, 244] width 4 height 6
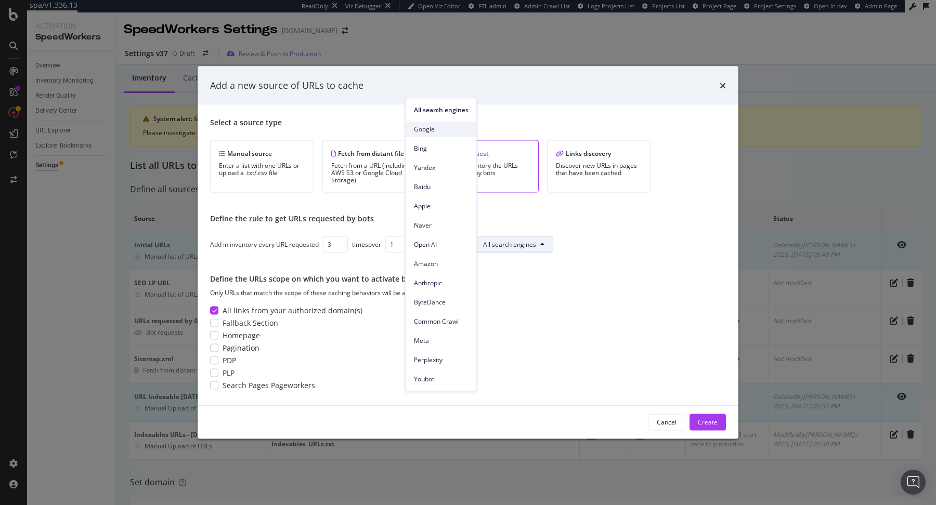
click at [438, 129] on span "Google" at bounding box center [441, 129] width 55 height 9
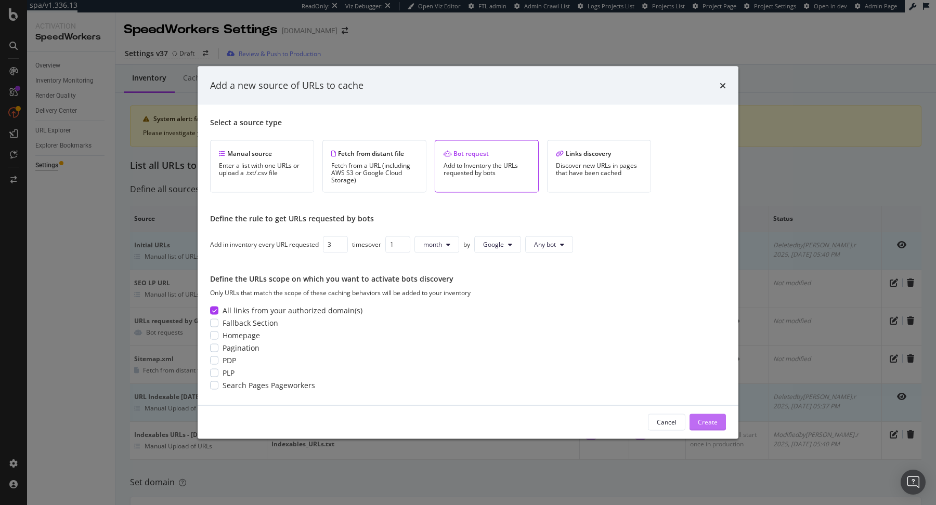
click at [707, 423] on div "Create" at bounding box center [707, 422] width 20 height 9
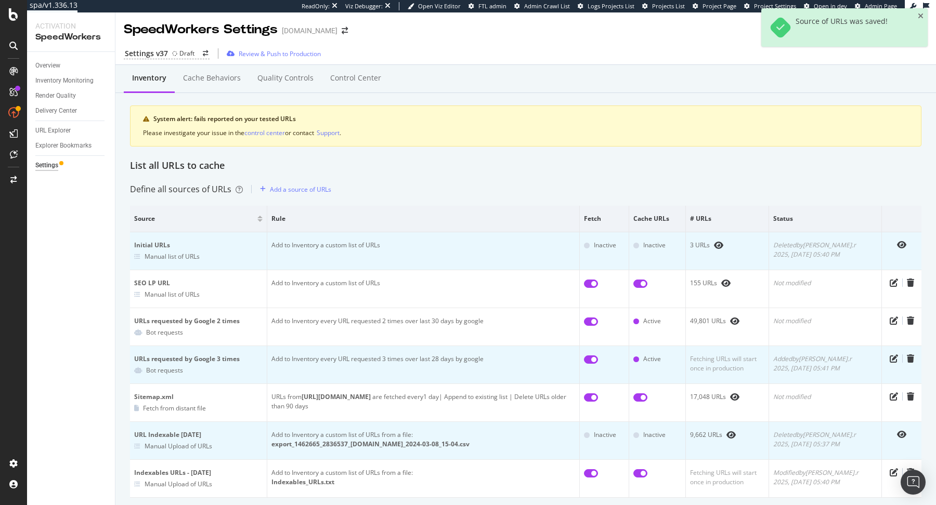
scroll to position [21, 0]
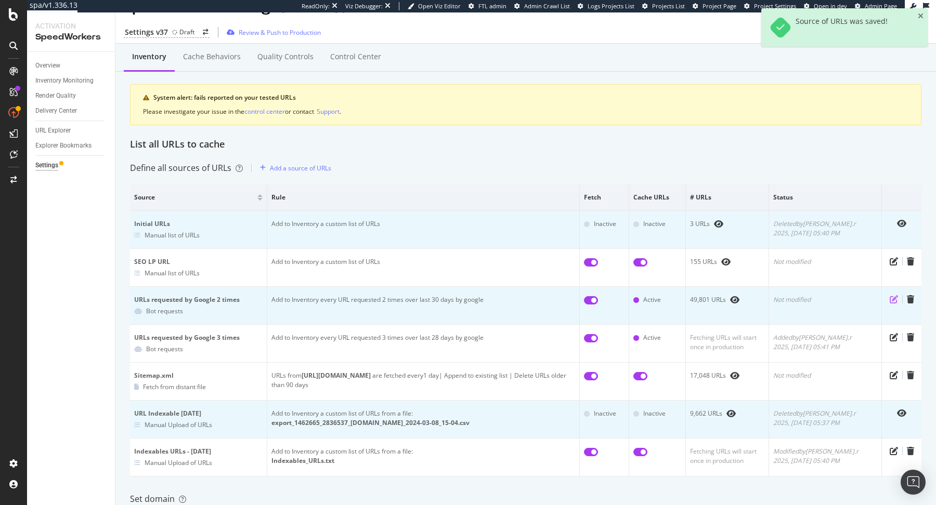
click at [892, 296] on icon "pen-to-square" at bounding box center [893, 299] width 8 height 8
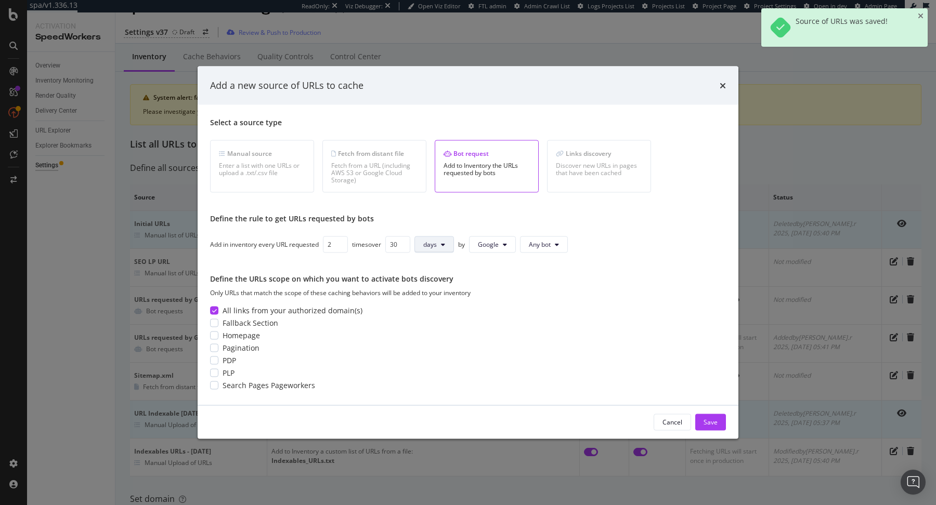
click at [431, 246] on span "days" at bounding box center [430, 244] width 14 height 9
click at [429, 307] on span "months" at bounding box center [437, 303] width 22 height 9
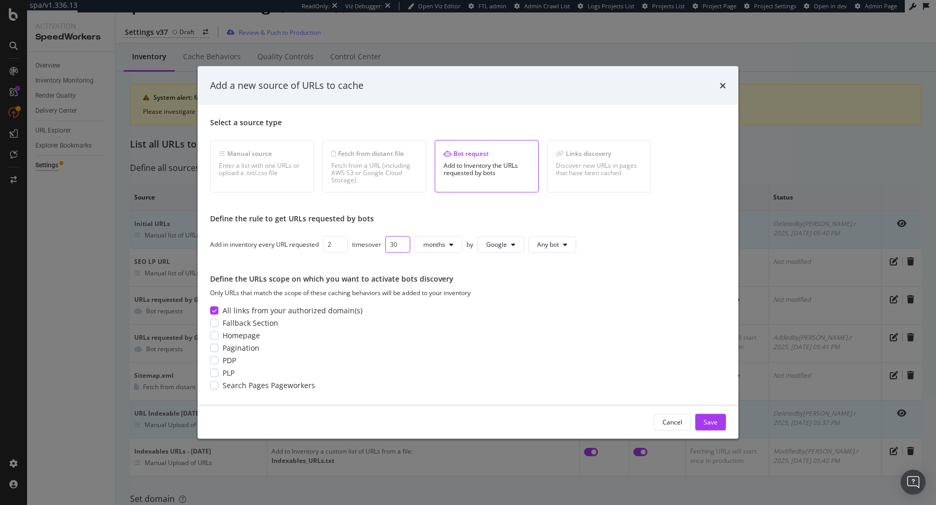
click at [392, 241] on input "30" at bounding box center [397, 244] width 25 height 17
type input "1"
click at [544, 282] on div "Define the URLs scope on which you want to activate bots discovery" at bounding box center [468, 278] width 516 height 10
click at [713, 426] on div "Save" at bounding box center [710, 422] width 14 height 9
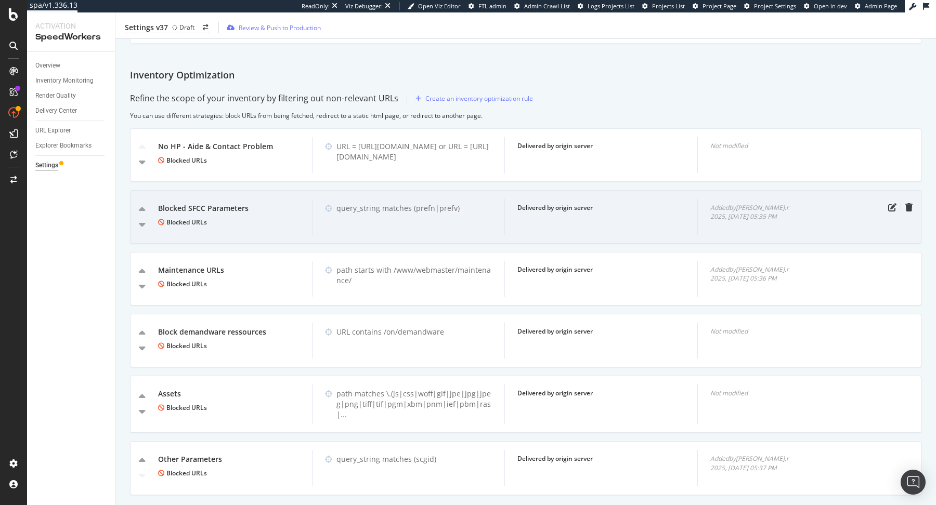
scroll to position [555, 0]
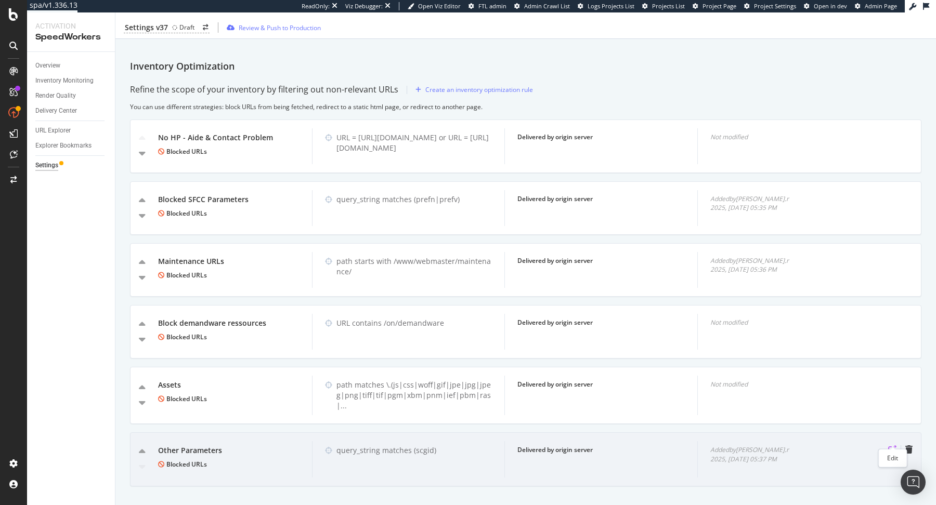
click at [890, 445] on icon "pen-to-square" at bounding box center [892, 449] width 8 height 8
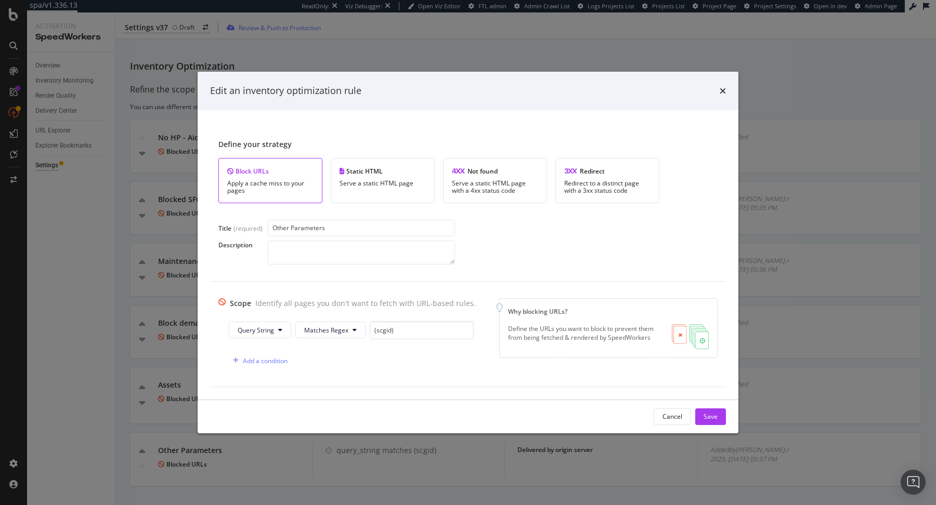
click at [719, 96] on div "Edit an inventory optimization rule" at bounding box center [468, 91] width 516 height 14
click at [720, 93] on icon "times" at bounding box center [722, 91] width 6 height 8
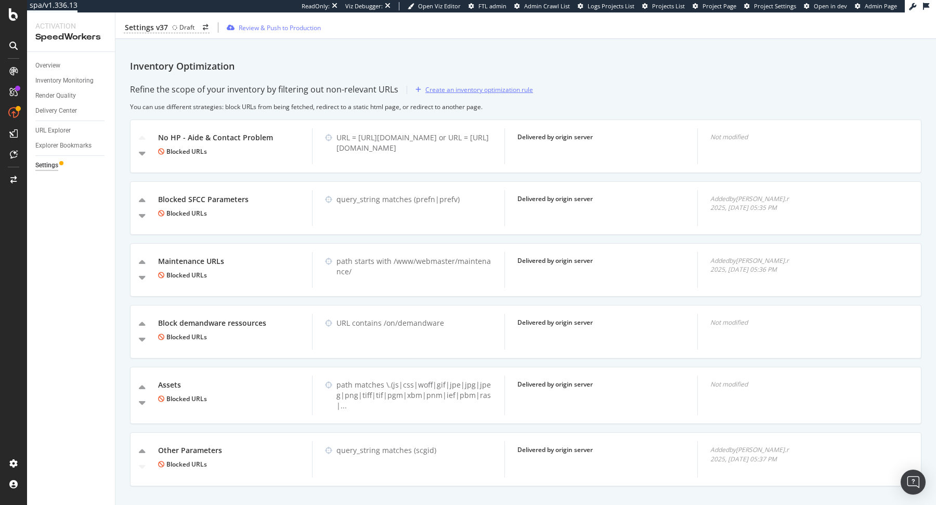
click at [475, 89] on div "Create an inventory optimization rule" at bounding box center [479, 89] width 108 height 9
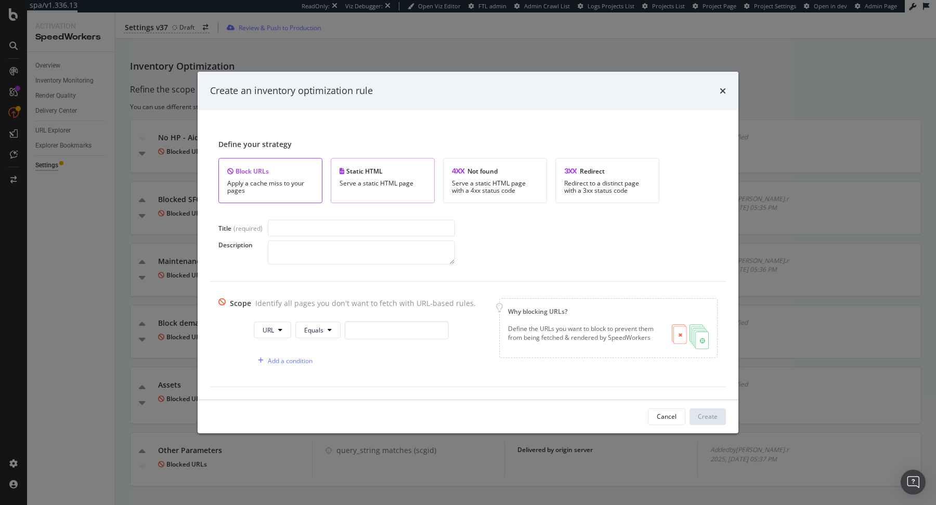
click at [404, 178] on div "Static HTML Serve a static HTML page" at bounding box center [383, 180] width 104 height 45
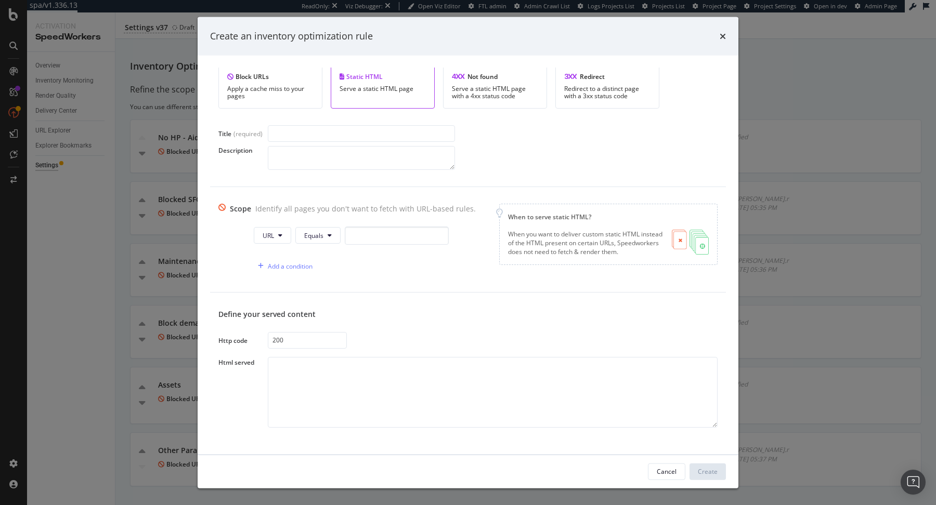
scroll to position [0, 0]
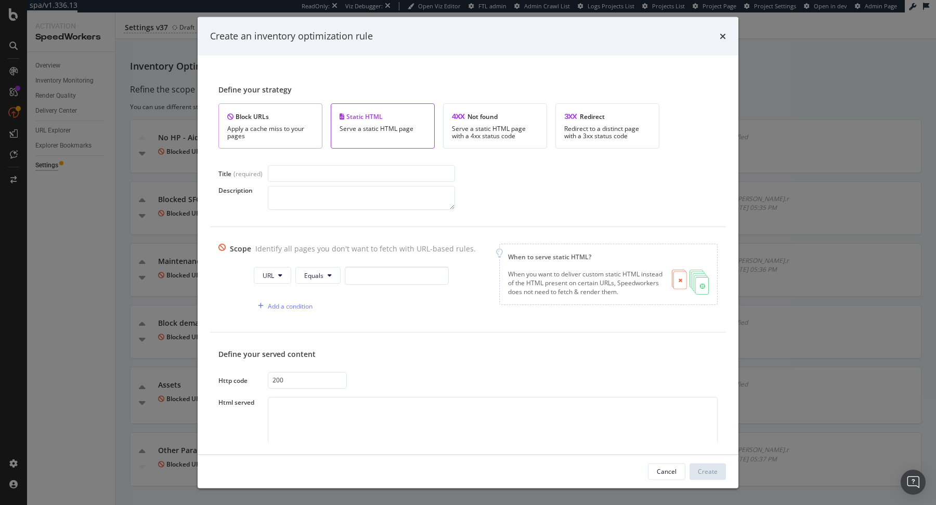
click at [297, 118] on div "Block URLs" at bounding box center [270, 116] width 86 height 9
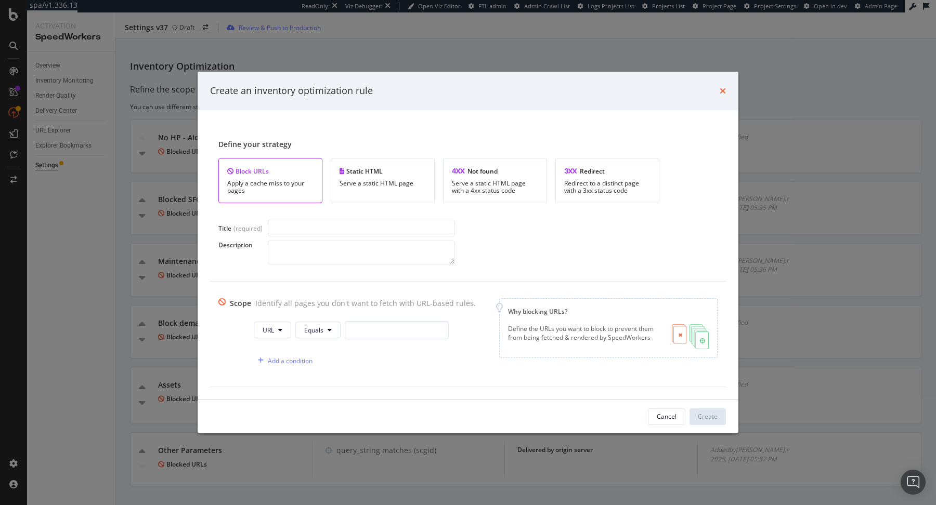
click at [725, 89] on icon "times" at bounding box center [722, 91] width 6 height 8
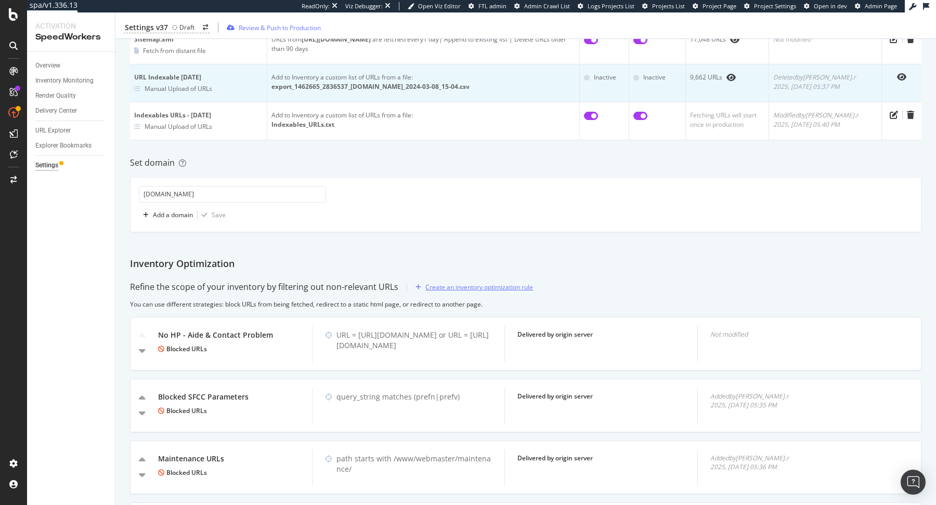
scroll to position [563, 0]
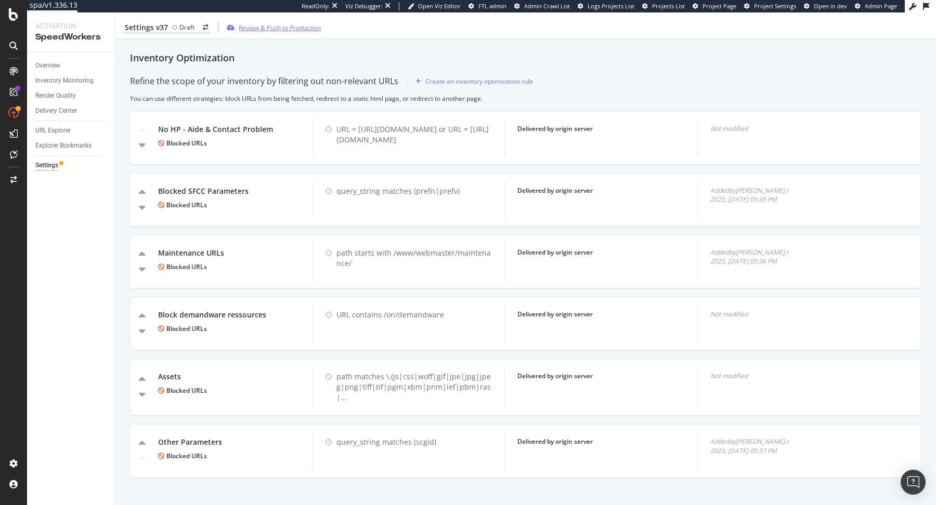
click at [281, 24] on div "Review & Push to Production" at bounding box center [280, 27] width 82 height 9
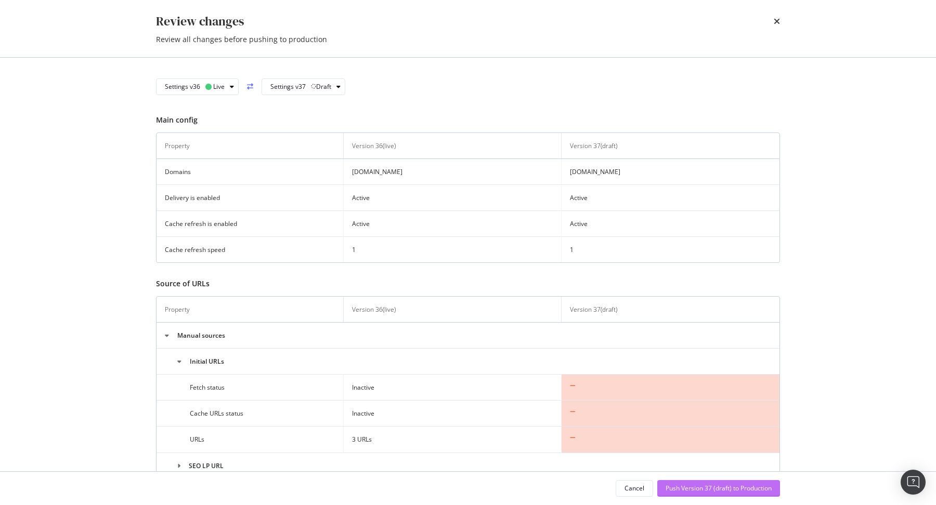
click at [730, 485] on div "Push Version 37 (draft) to Production" at bounding box center [718, 488] width 106 height 9
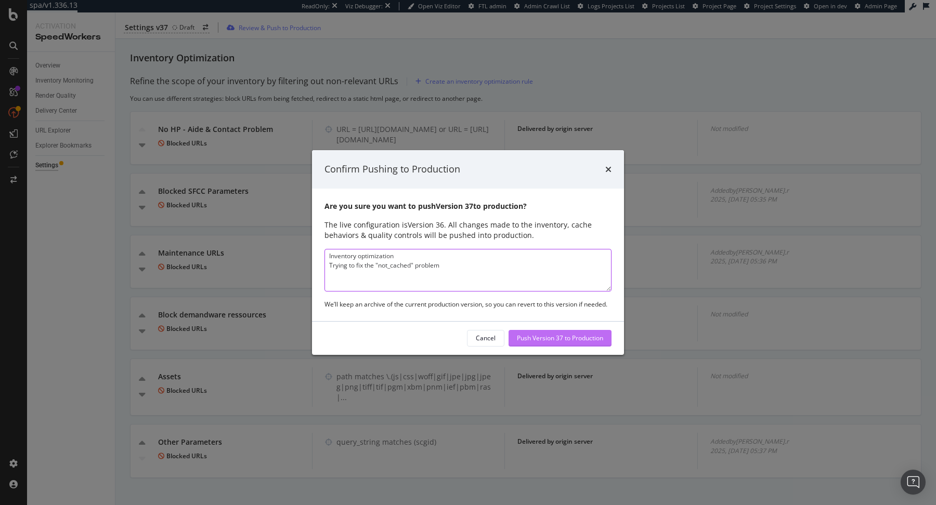
type textarea "Inventory optimization Trying to fix the "not_cached" problem"
click at [544, 340] on div "Push Version 37 to Production" at bounding box center [560, 338] width 86 height 9
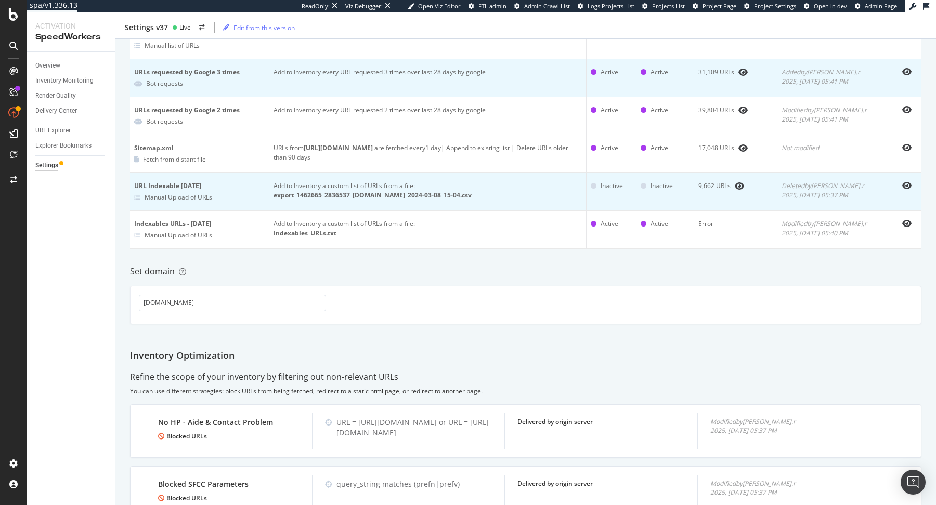
scroll to position [0, 0]
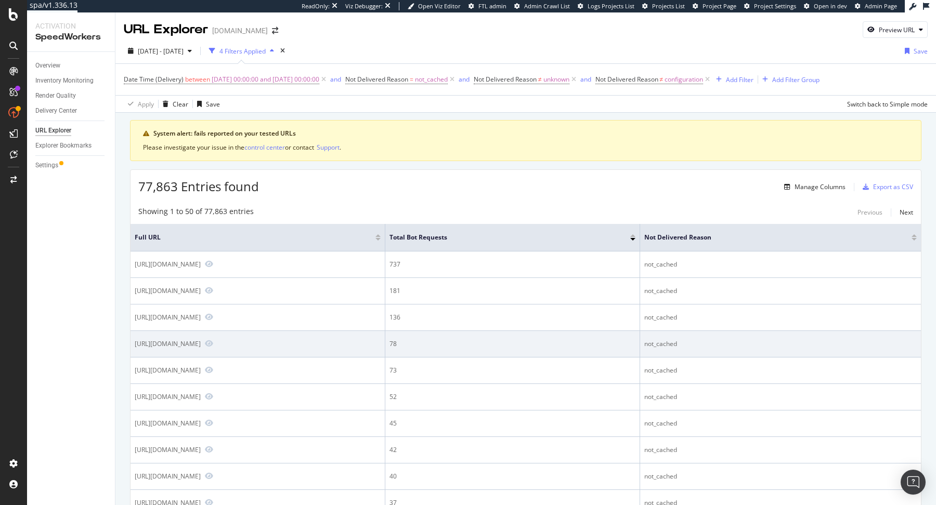
drag, startPoint x: 203, startPoint y: 361, endPoint x: 299, endPoint y: 362, distance: 95.6
click at [201, 348] on div "https://www.sephora.pt/www/webmaster/maintenance/pageoopsPT.html?scaleWidth=585…" at bounding box center [168, 343] width 66 height 9
copy div "/www/webmaster/maintenance/"
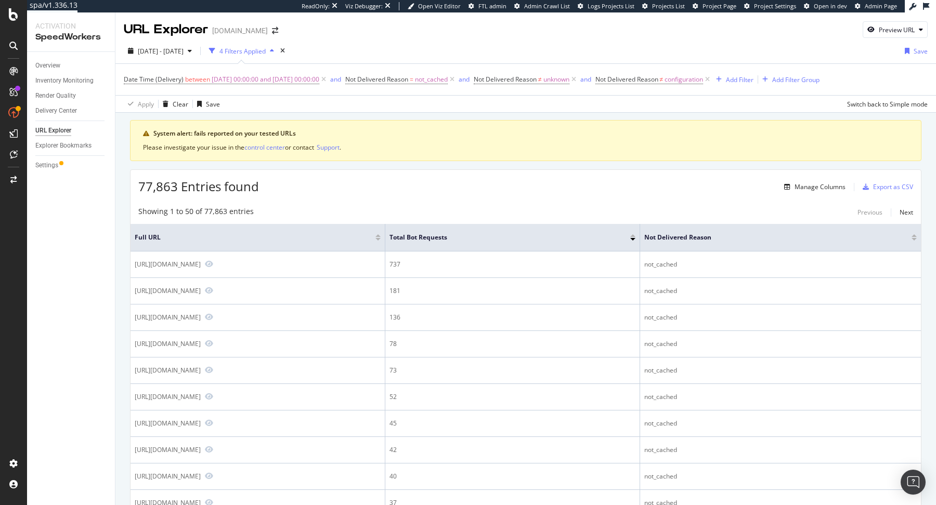
click at [383, 210] on div "Showing 1 to 50 of 77,863 entries Previous Next" at bounding box center [525, 212] width 790 height 12
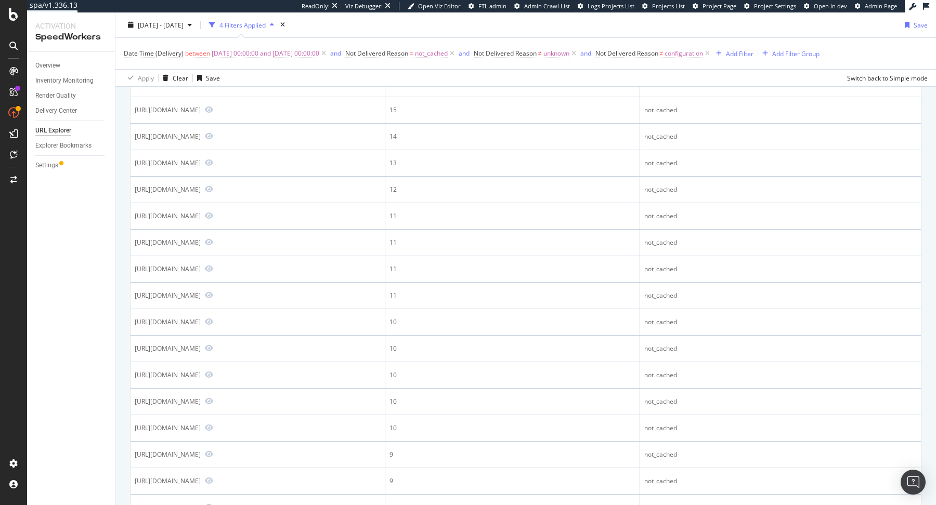
scroll to position [1047, 0]
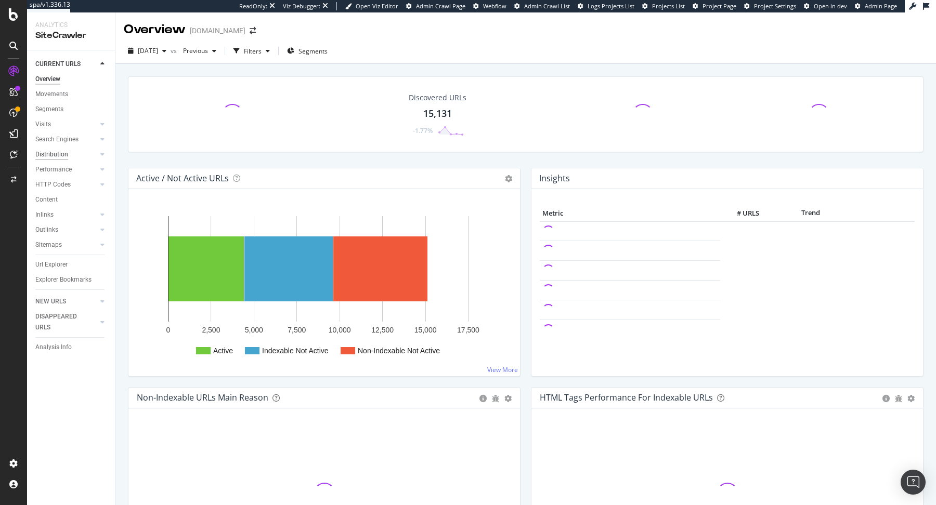
click at [53, 157] on div "Distribution" at bounding box center [51, 154] width 33 height 11
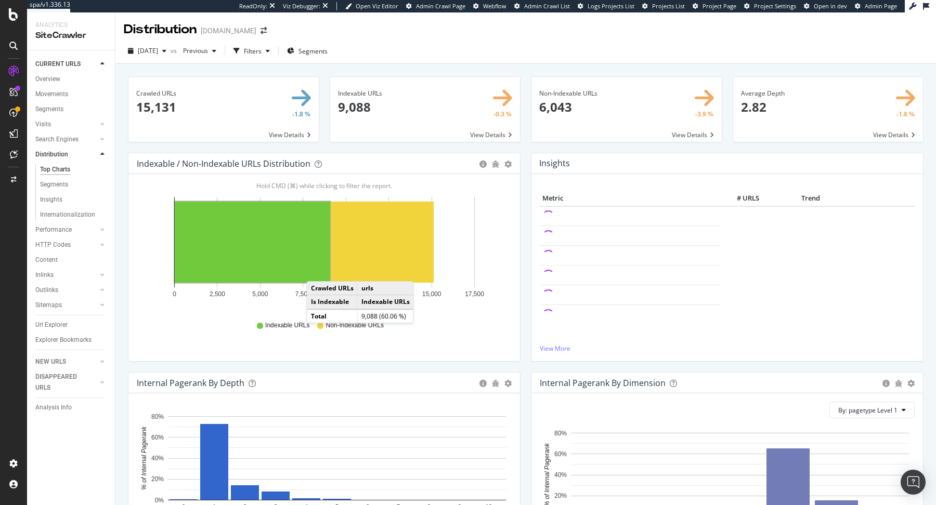
click at [299, 262] on rect "A chart." at bounding box center [252, 242] width 155 height 81
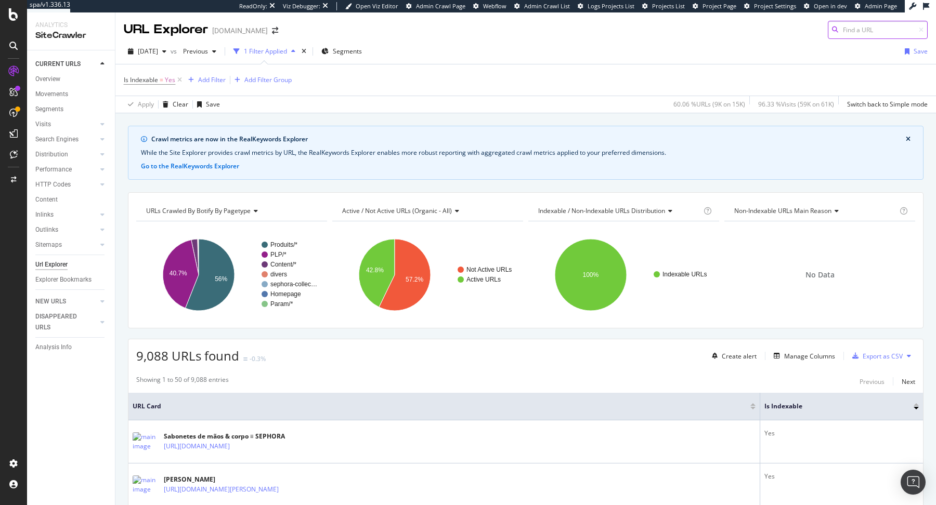
scroll to position [21, 0]
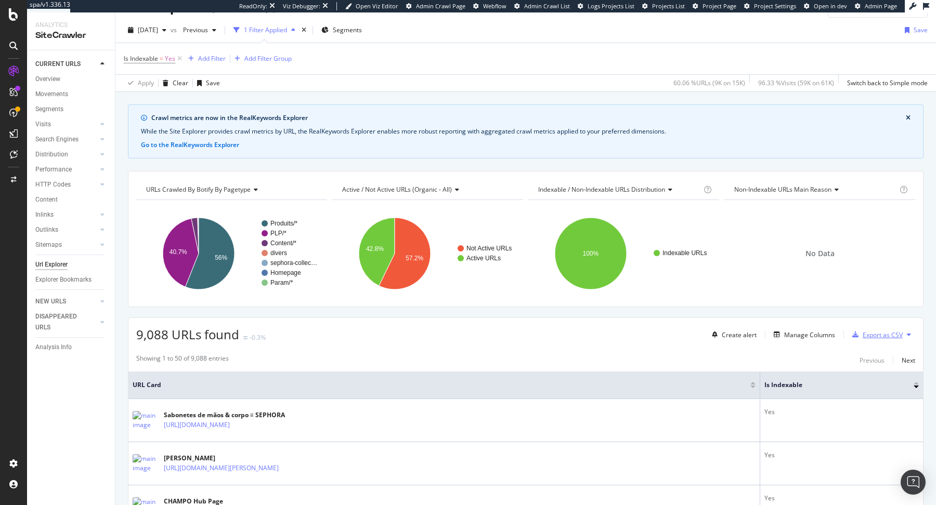
click at [880, 331] on div "Export as CSV" at bounding box center [882, 335] width 40 height 9
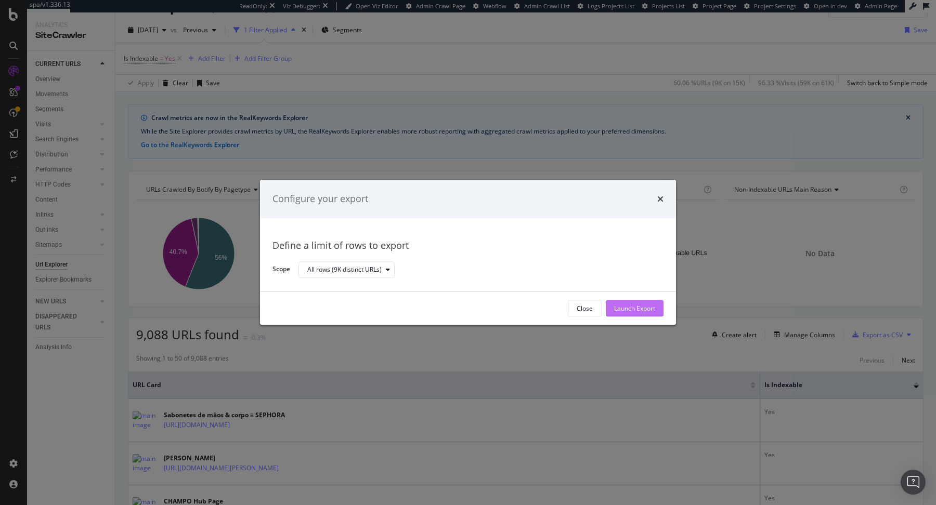
click at [615, 303] on div "Launch Export" at bounding box center [634, 309] width 41 height 16
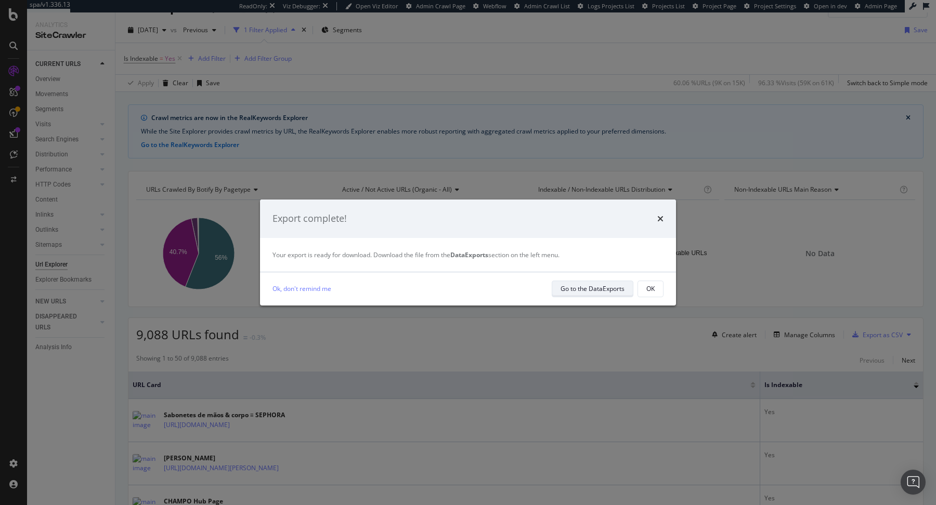
click at [605, 283] on div "Go to the DataExports" at bounding box center [592, 289] width 64 height 15
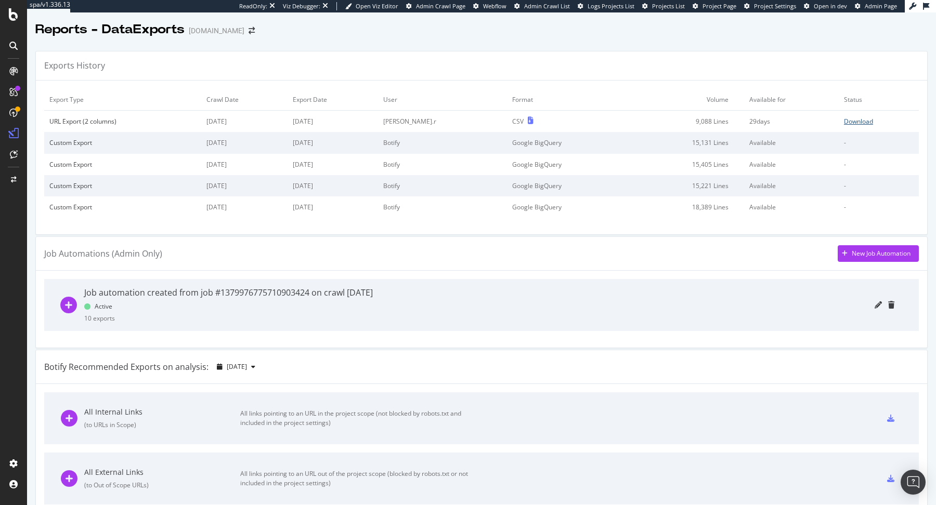
click at [863, 122] on div "Download" at bounding box center [858, 121] width 29 height 9
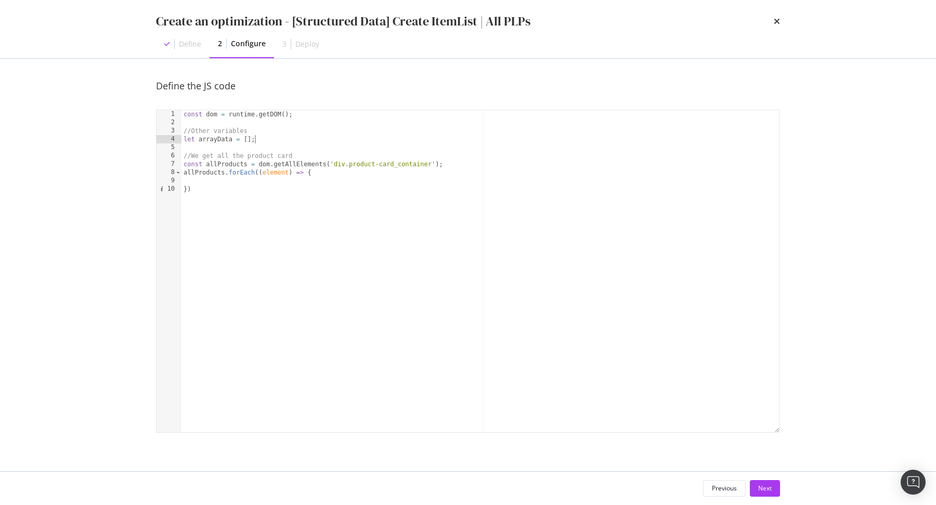
scroll to position [0, 5]
click at [760, 485] on div "Next" at bounding box center [765, 488] width 14 height 9
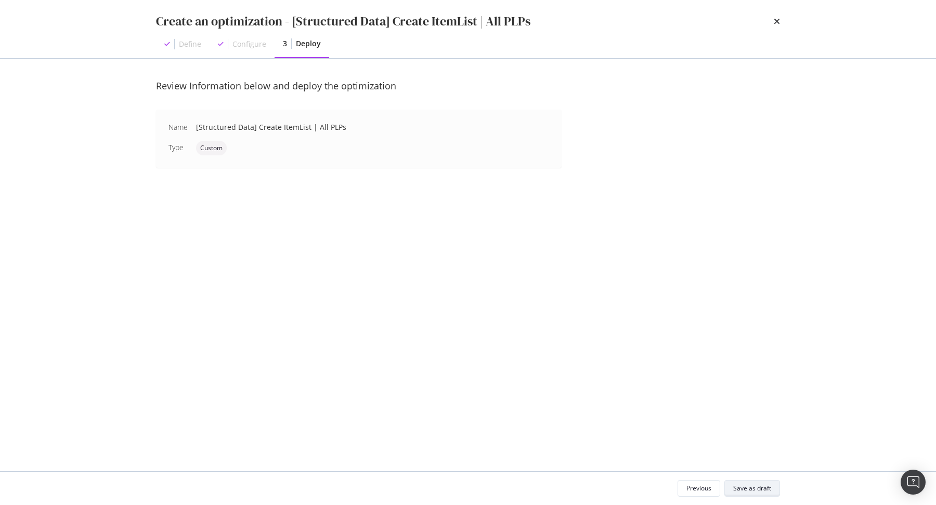
click at [760, 485] on div "Save as draft" at bounding box center [752, 488] width 38 height 9
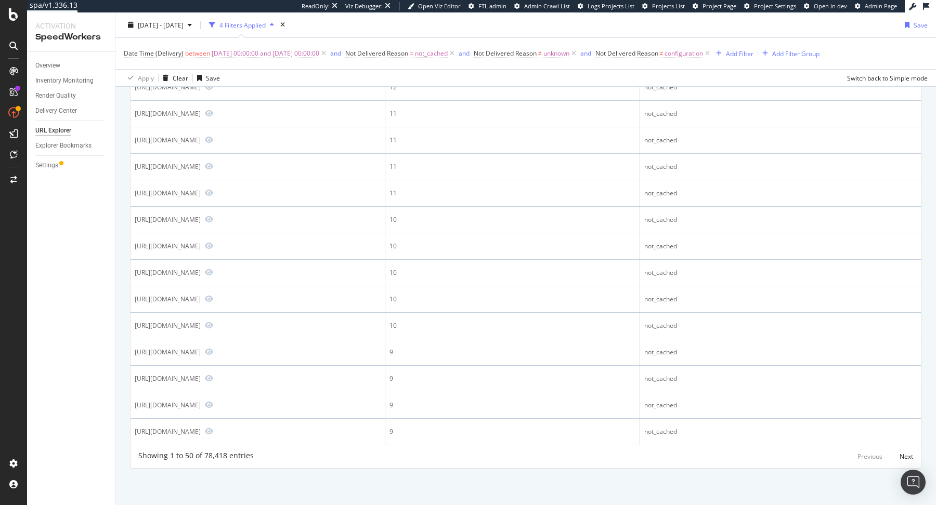
scroll to position [1933, 0]
click at [753, 54] on div "Add Filter" at bounding box center [740, 53] width 28 height 9
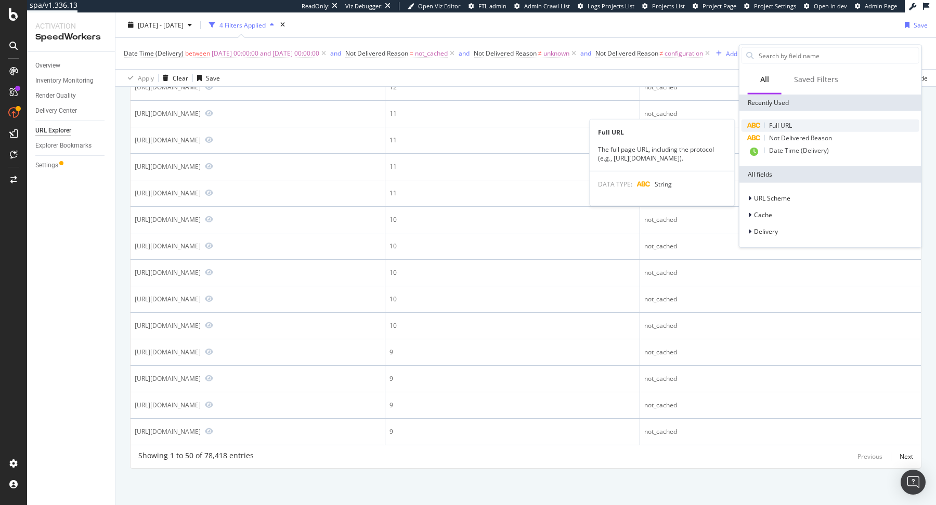
click at [828, 123] on div "Full URL" at bounding box center [830, 126] width 178 height 12
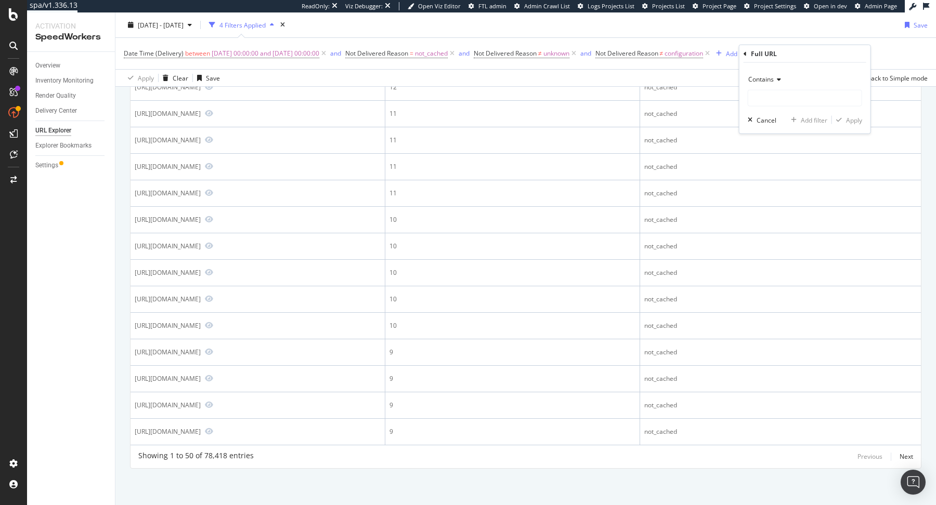
click at [776, 80] on icon at bounding box center [776, 79] width 7 height 6
click at [802, 218] on span "Doesn't match regex" at bounding box center [783, 222] width 60 height 9
click at [779, 100] on input "text" at bounding box center [804, 98] width 113 height 17
type input "(prefn|prefv|scgid)"
click at [851, 120] on div "Apply" at bounding box center [854, 119] width 16 height 9
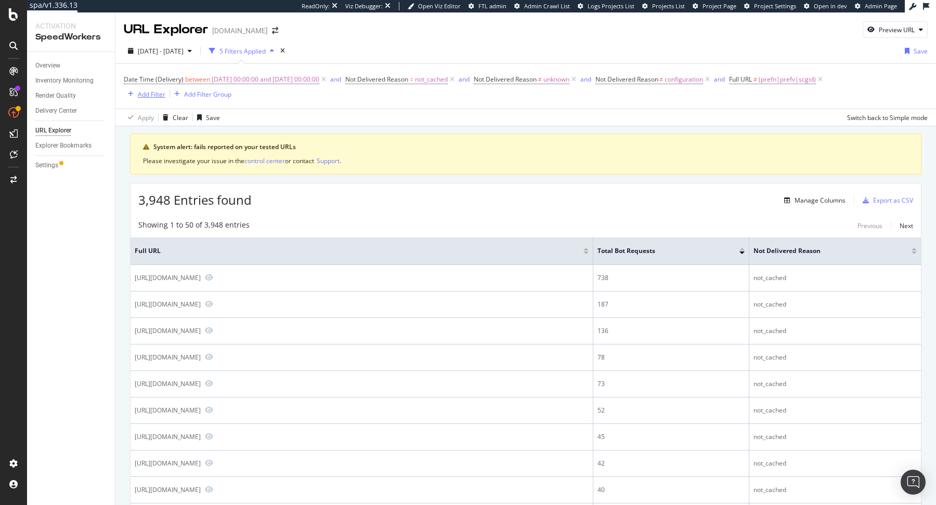
click at [142, 91] on div "Add Filter" at bounding box center [152, 94] width 28 height 9
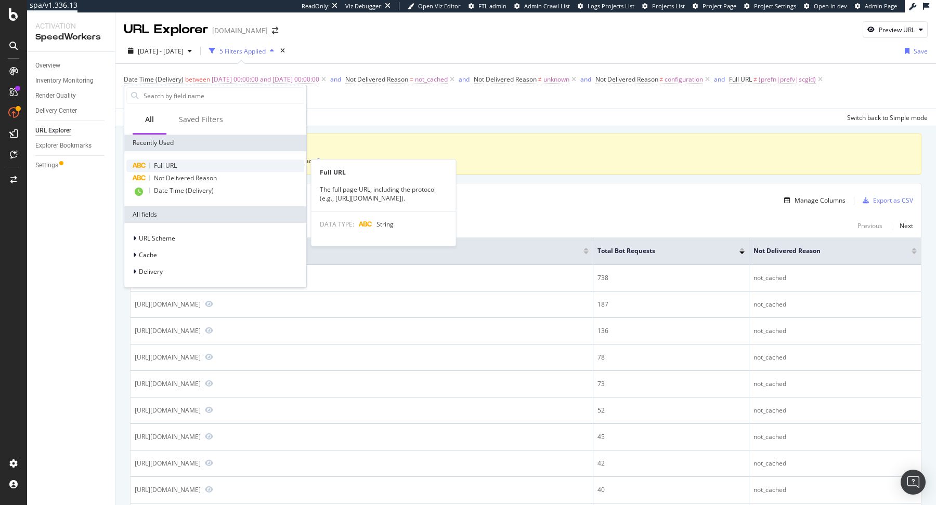
click at [180, 160] on div "Full URL" at bounding box center [215, 166] width 178 height 12
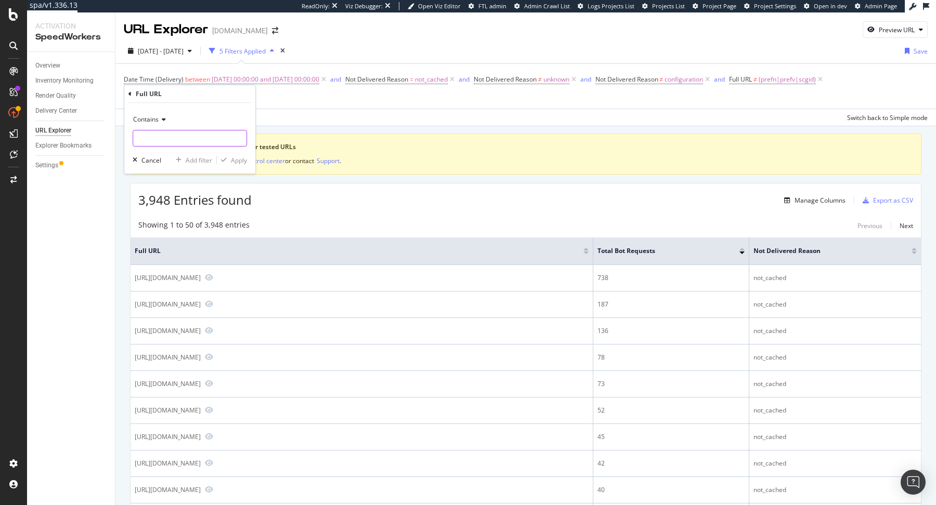
click at [153, 136] on input "text" at bounding box center [189, 138] width 113 height 17
click at [153, 126] on div "Contains" at bounding box center [190, 119] width 114 height 17
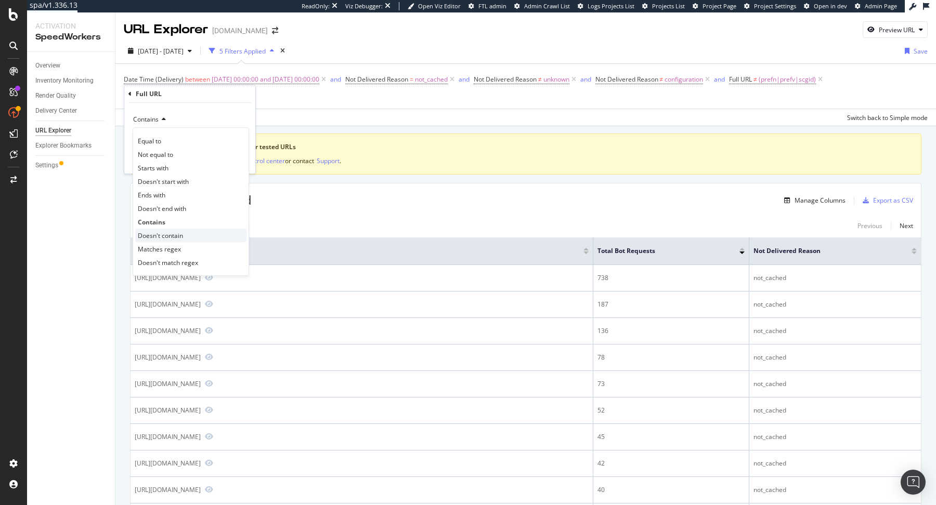
click at [184, 231] on div "Doesn't contain" at bounding box center [190, 236] width 111 height 14
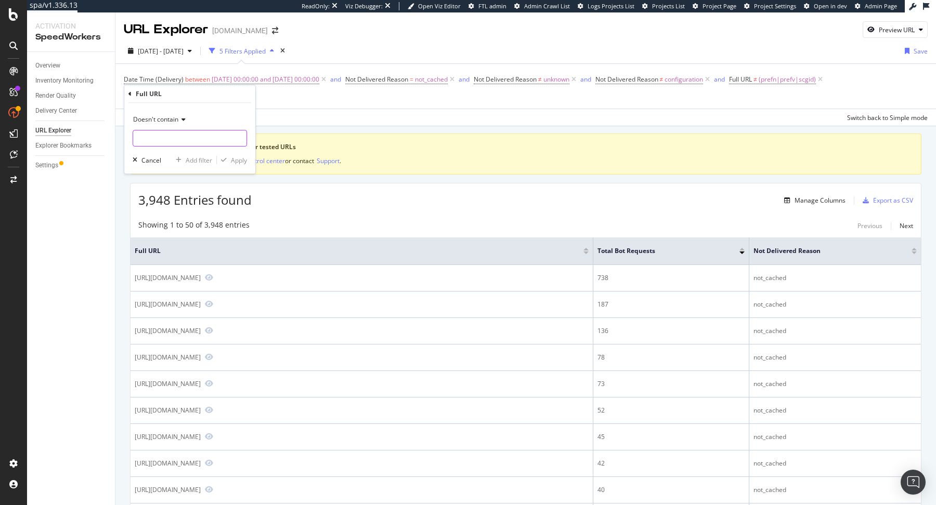
click at [172, 133] on input "text" at bounding box center [189, 138] width 113 height 17
type input "/webmaster/maintenance/"
click at [232, 162] on div "Apply" at bounding box center [239, 160] width 16 height 9
